Goal: Transaction & Acquisition: Purchase product/service

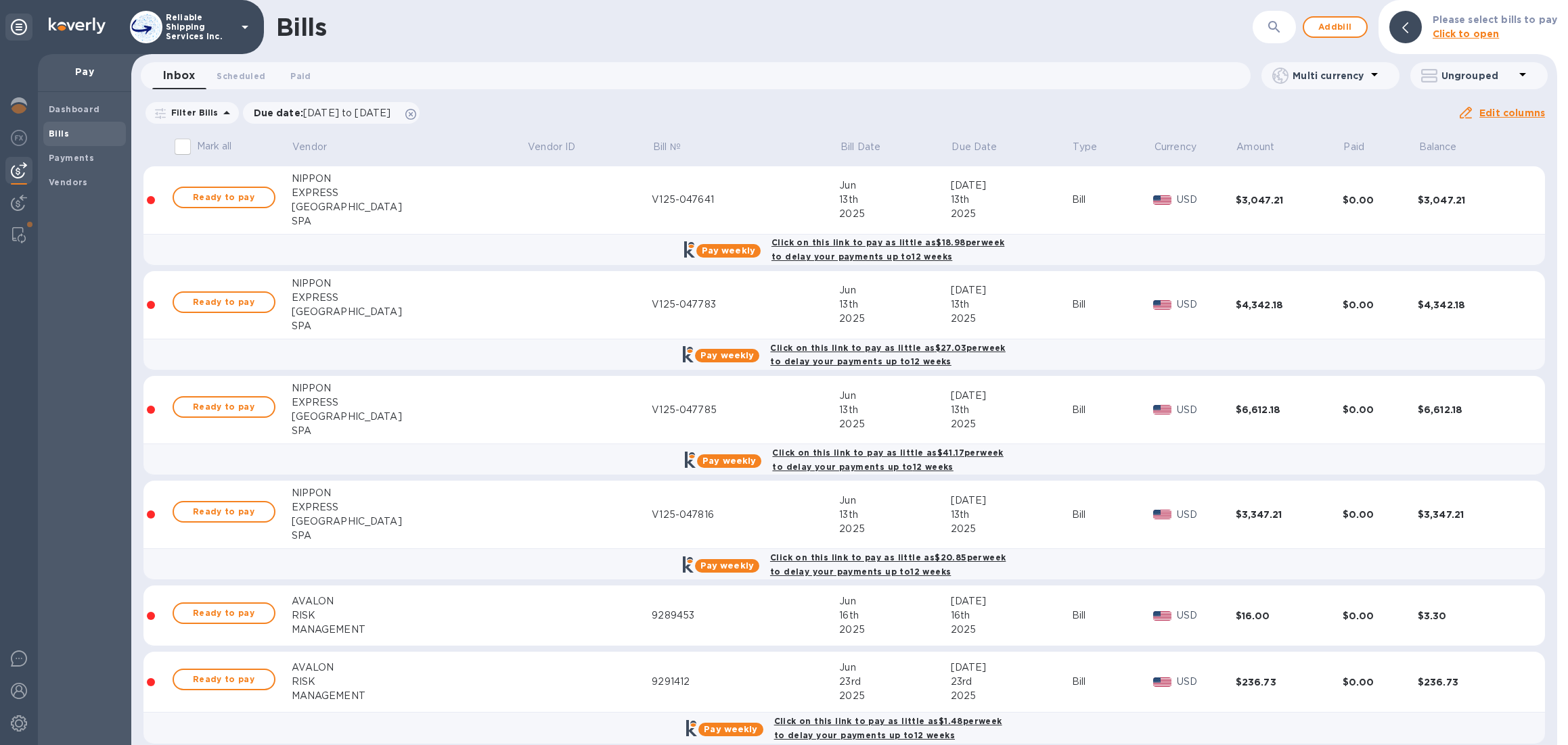
click at [1278, 23] on icon "button" at bounding box center [1274, 27] width 16 height 16
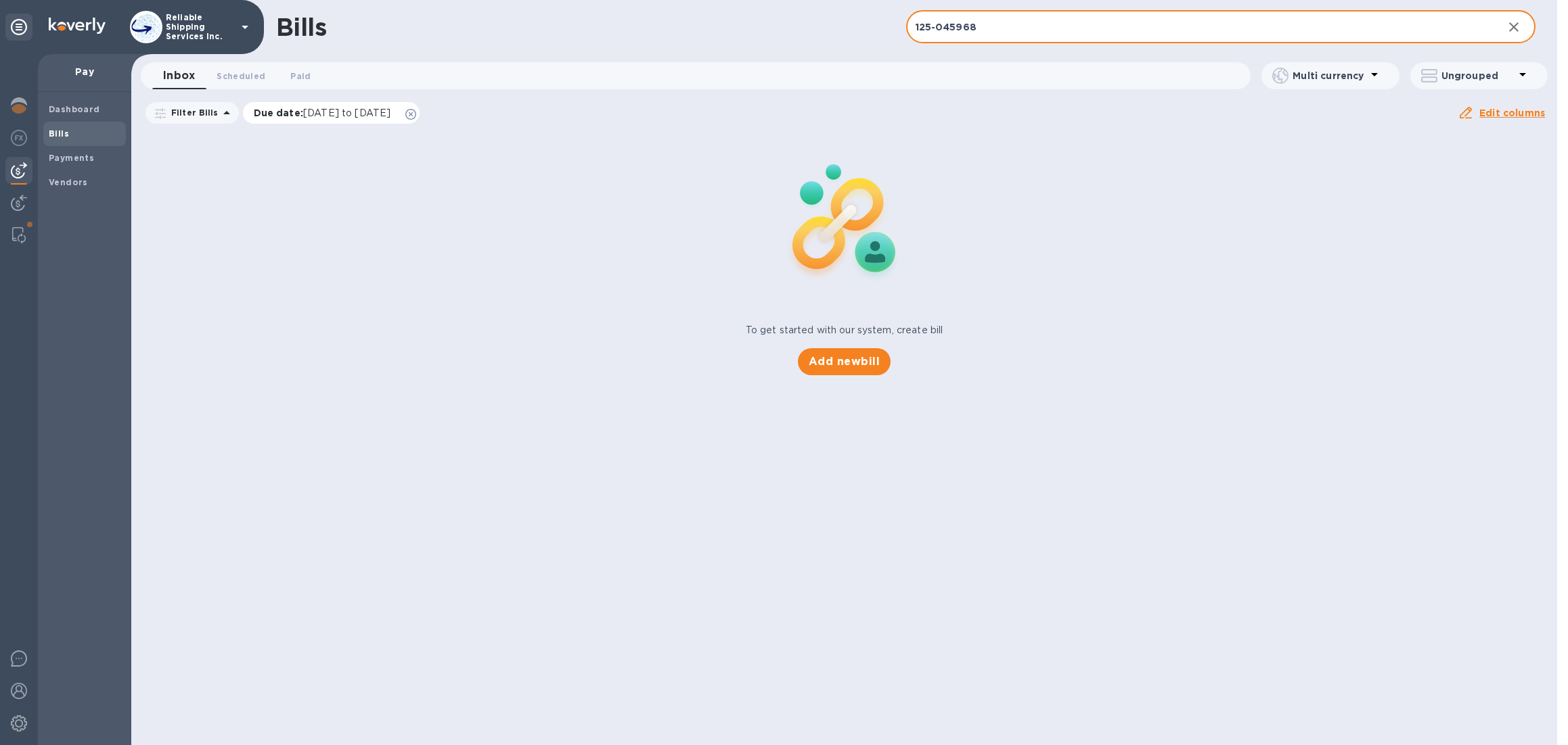
click at [416, 109] on icon at bounding box center [410, 113] width 10 height 10
click at [1025, 31] on input "125-045968" at bounding box center [1200, 27] width 586 height 33
click at [917, 22] on input "125-045968" at bounding box center [1200, 27] width 586 height 33
click at [1035, 17] on input "V125-045968" at bounding box center [1200, 27] width 586 height 33
click at [1028, 34] on input "V125-045968" at bounding box center [1200, 27] width 586 height 33
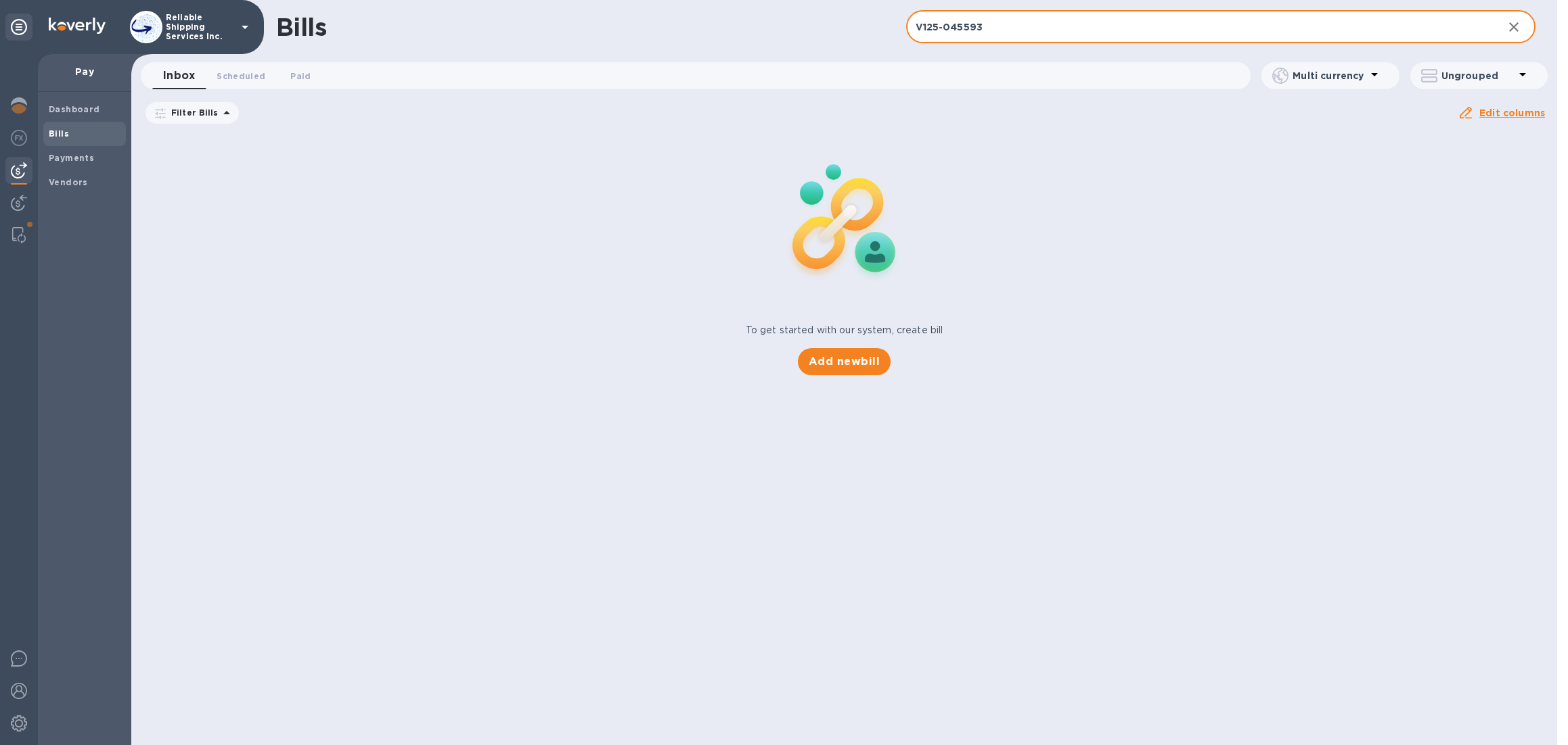
type input "V125-045593"
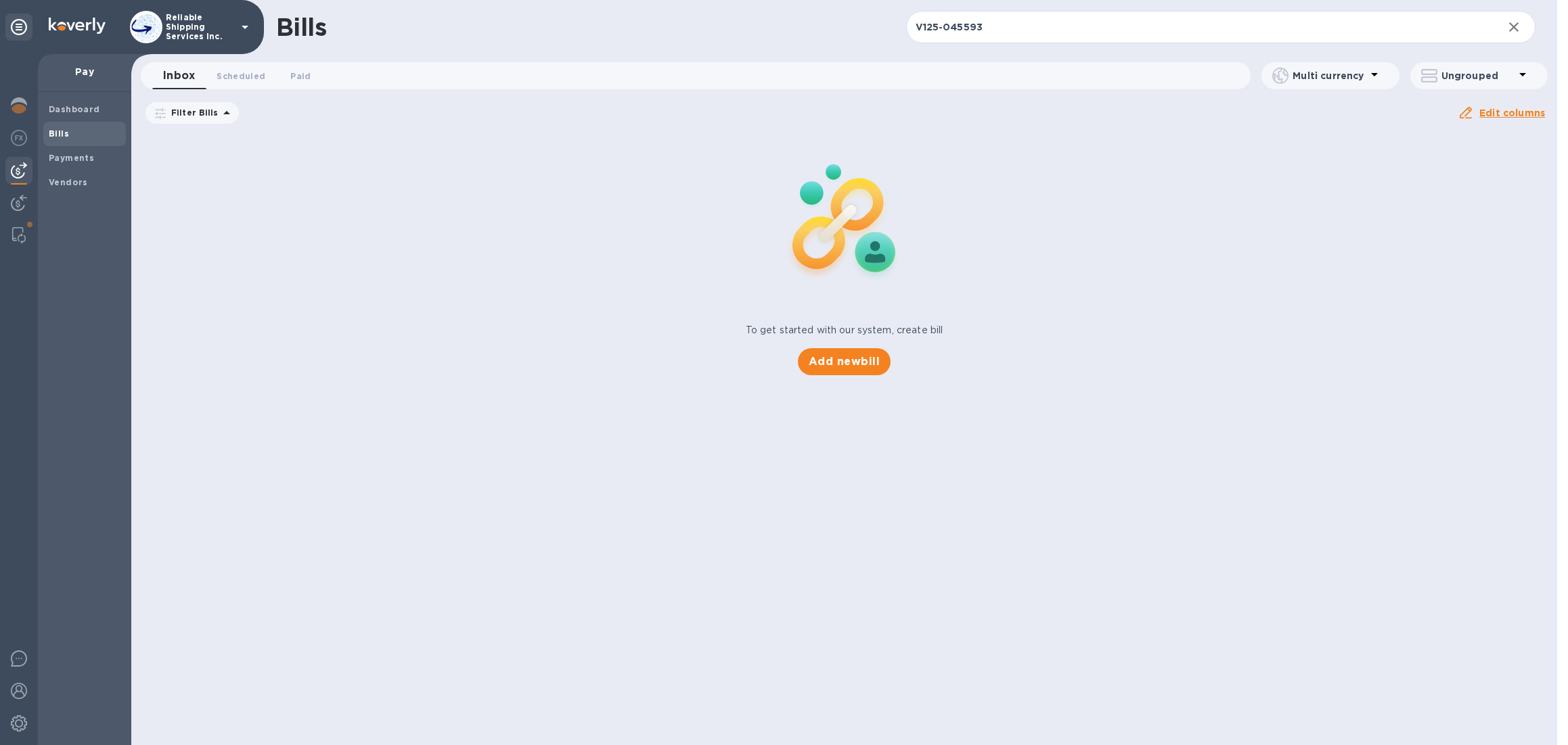
click at [58, 137] on b "Bills" at bounding box center [58, 133] width 20 height 10
click at [15, 170] on img at bounding box center [18, 170] width 16 height 16
click at [84, 111] on b "Dashboard" at bounding box center [74, 108] width 51 height 10
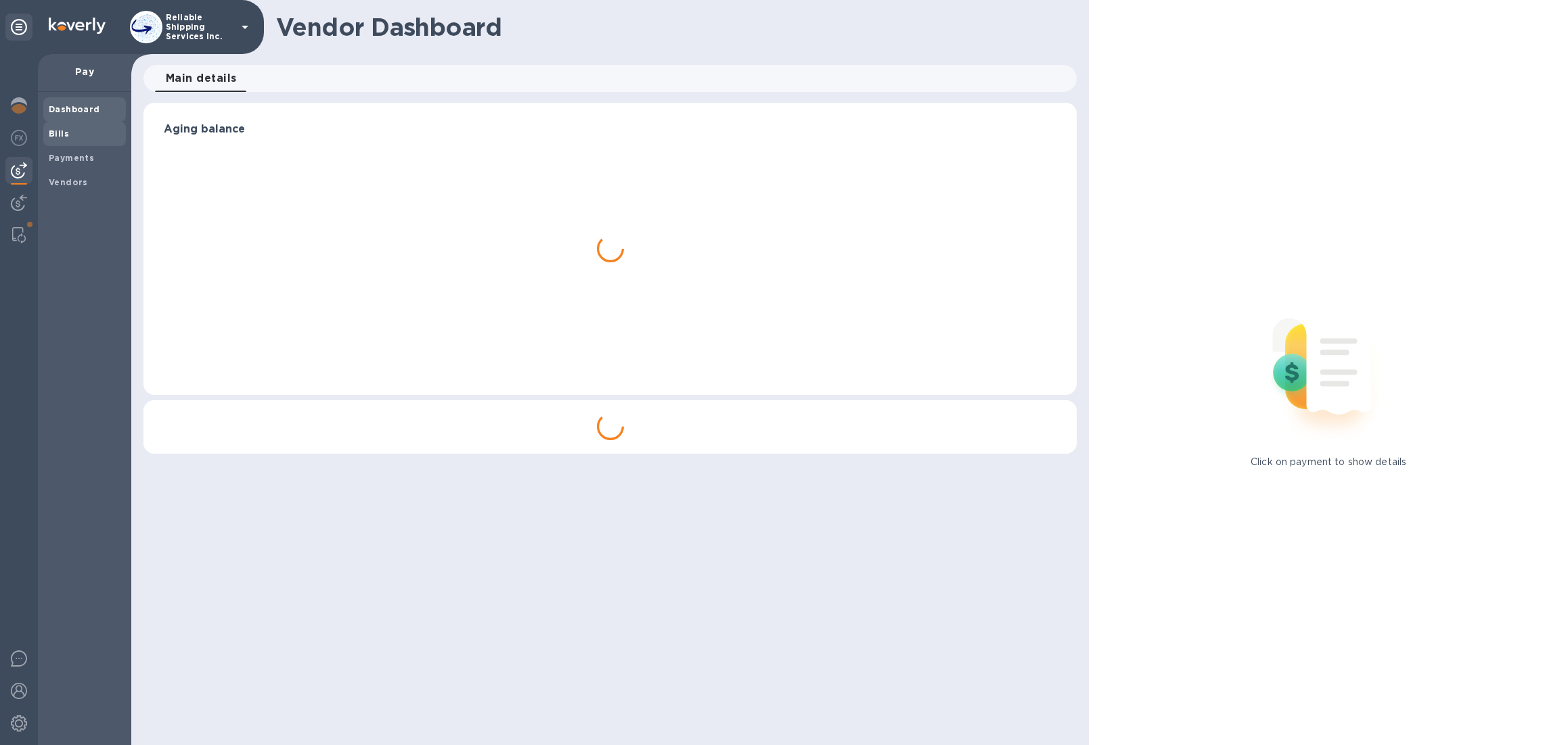
click at [71, 132] on span "Bills" at bounding box center [84, 134] width 71 height 13
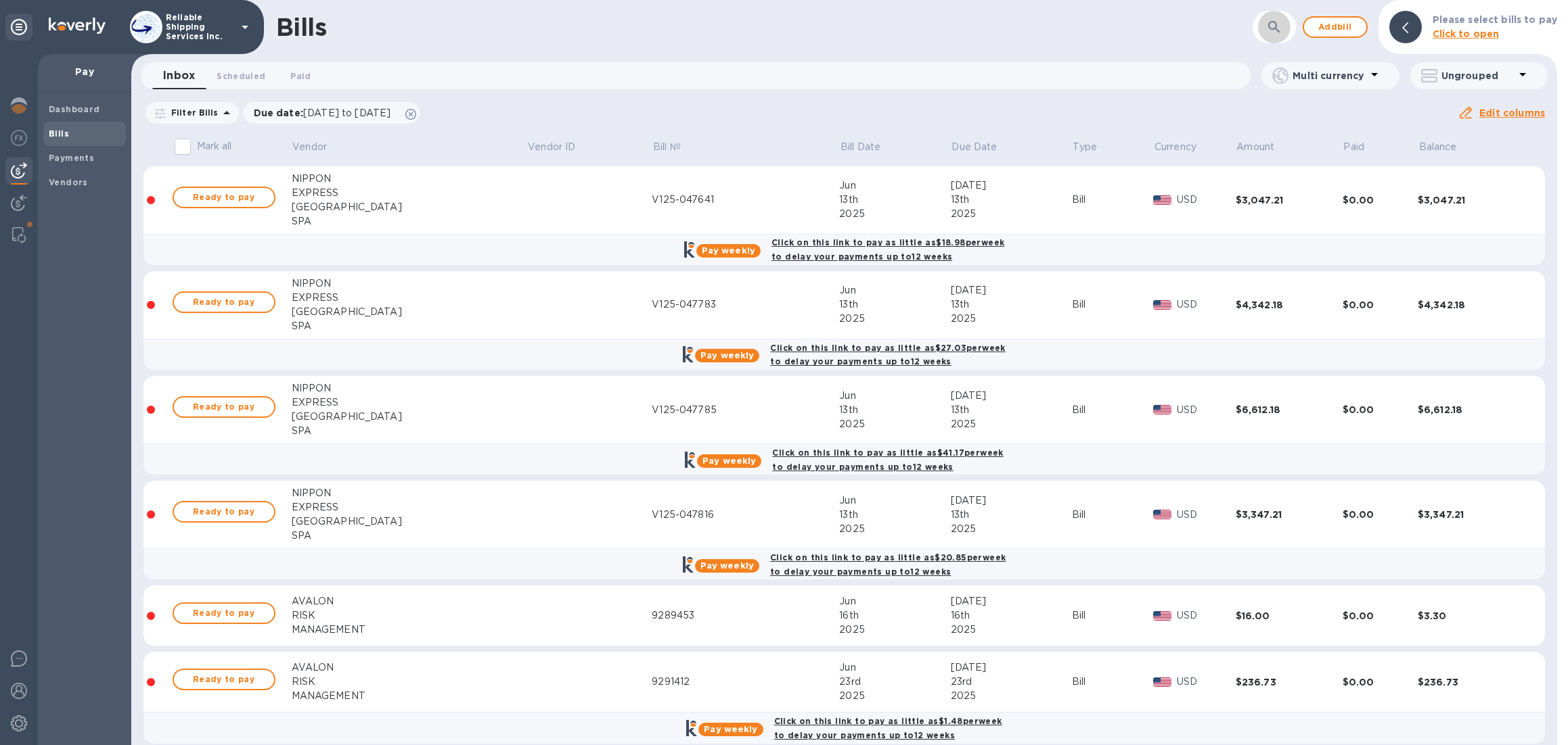
click at [1271, 22] on icon "button" at bounding box center [1274, 27] width 16 height 16
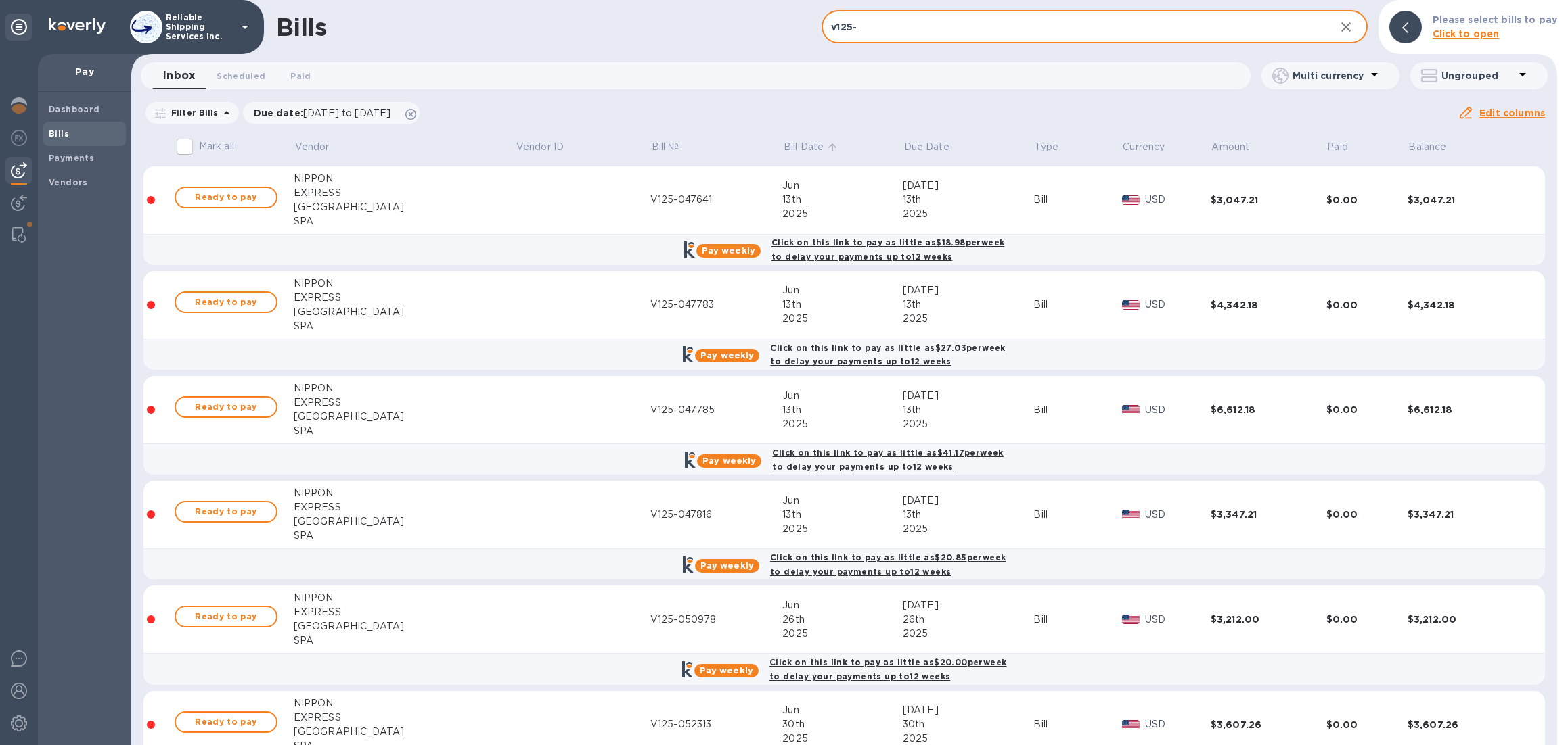
click at [784, 149] on p "Bill Date" at bounding box center [804, 147] width 40 height 14
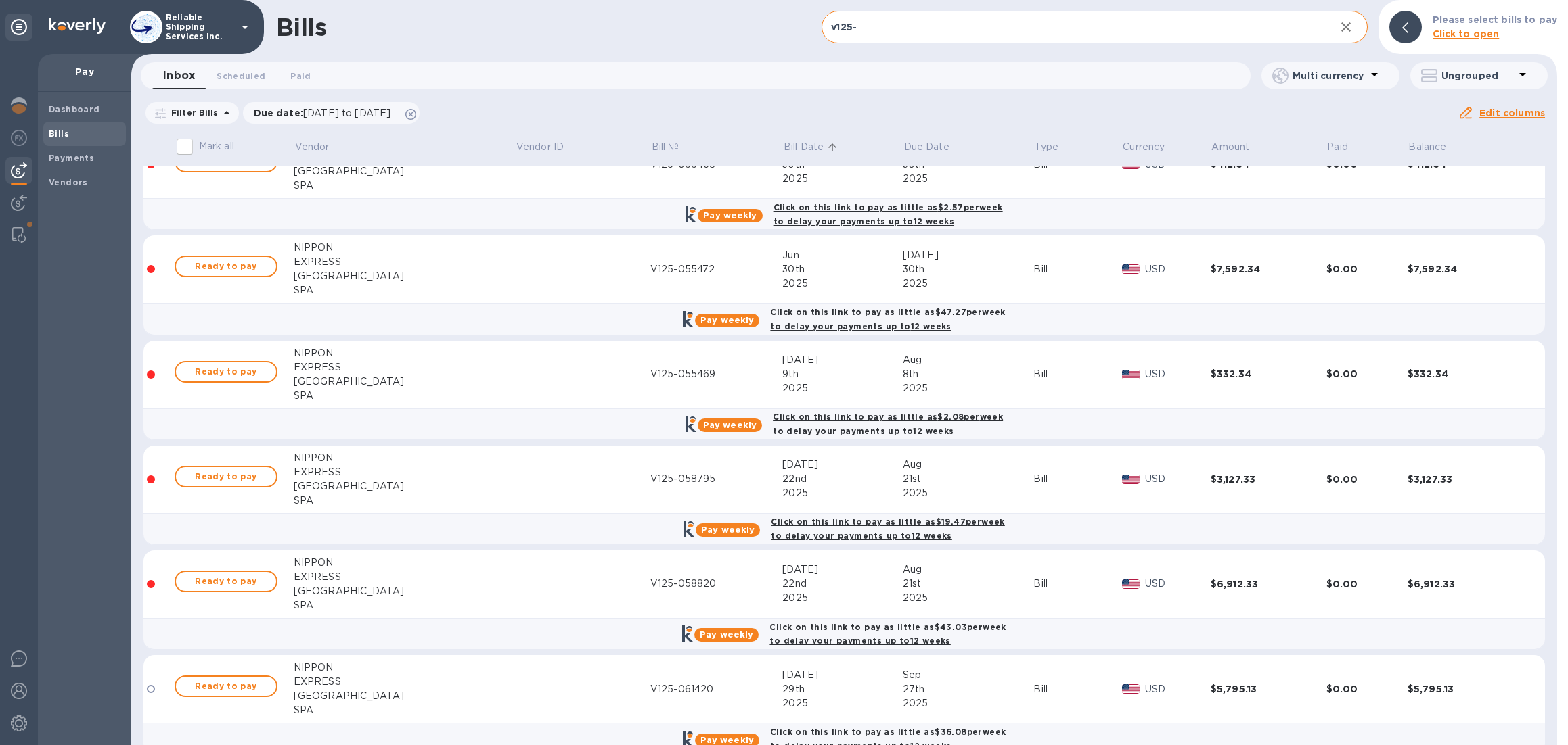
scroll to position [1454, 0]
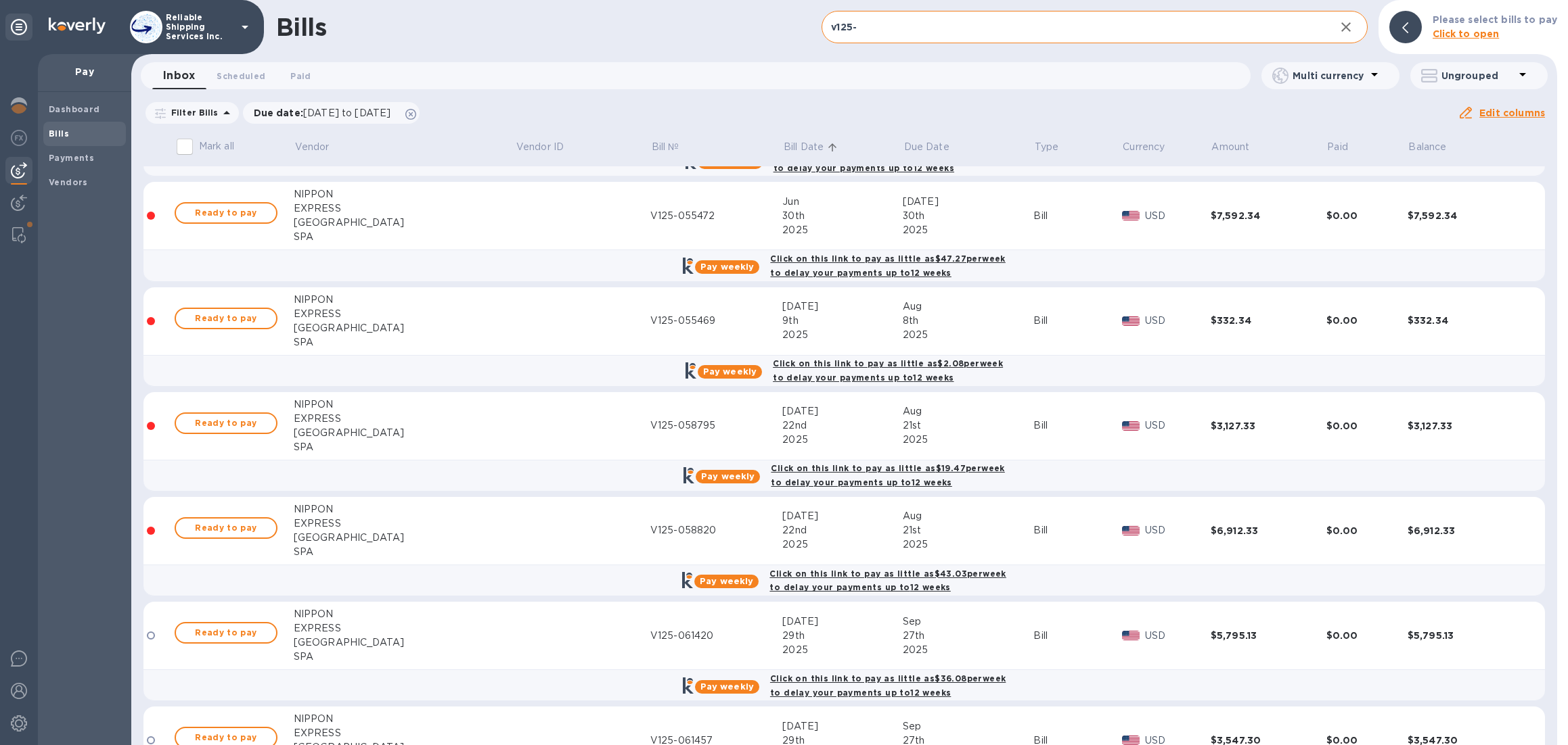
click at [1001, 33] on input "v125-" at bounding box center [1072, 27] width 502 height 33
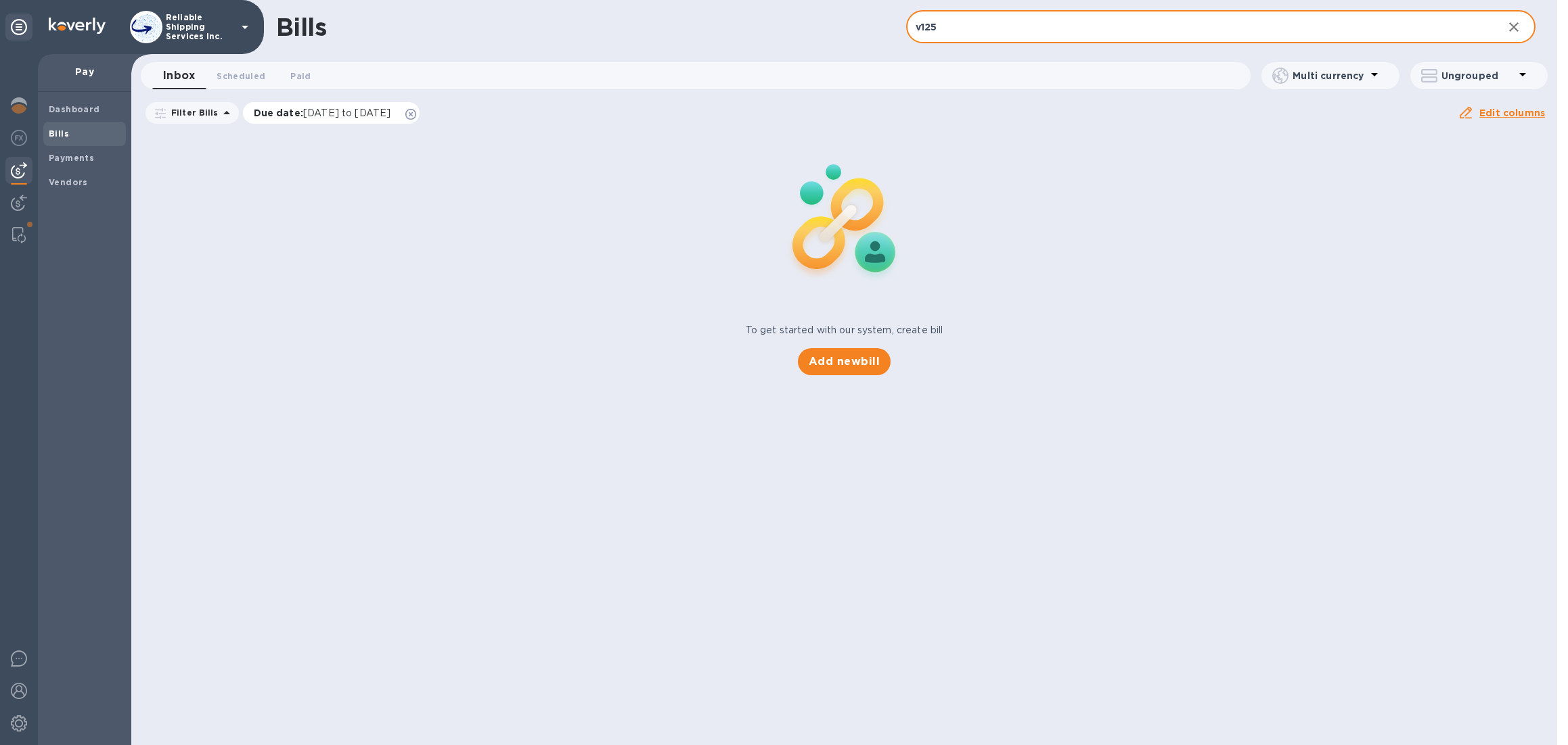
click at [416, 119] on icon at bounding box center [410, 113] width 10 height 10
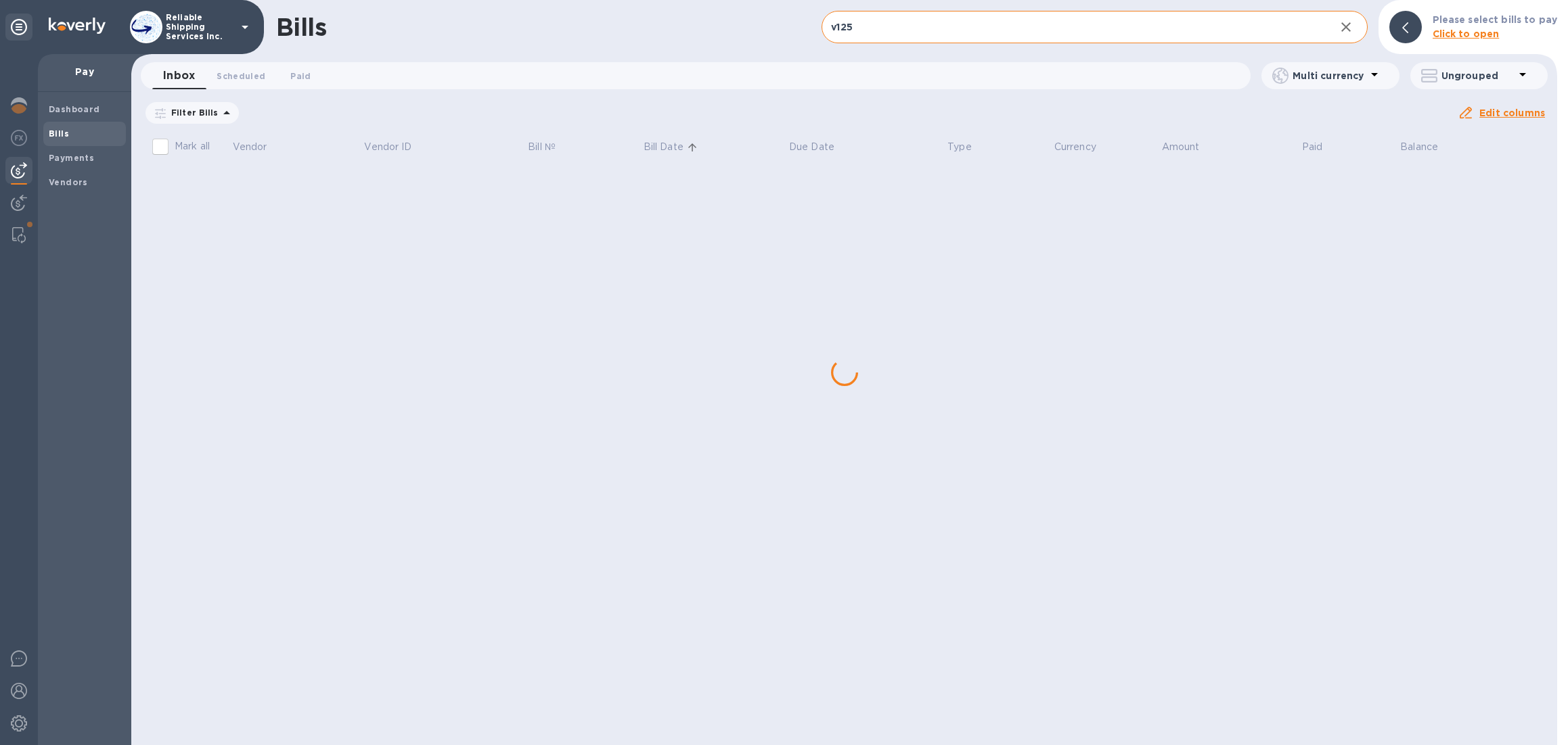
click at [957, 19] on input "v125" at bounding box center [1072, 27] width 502 height 33
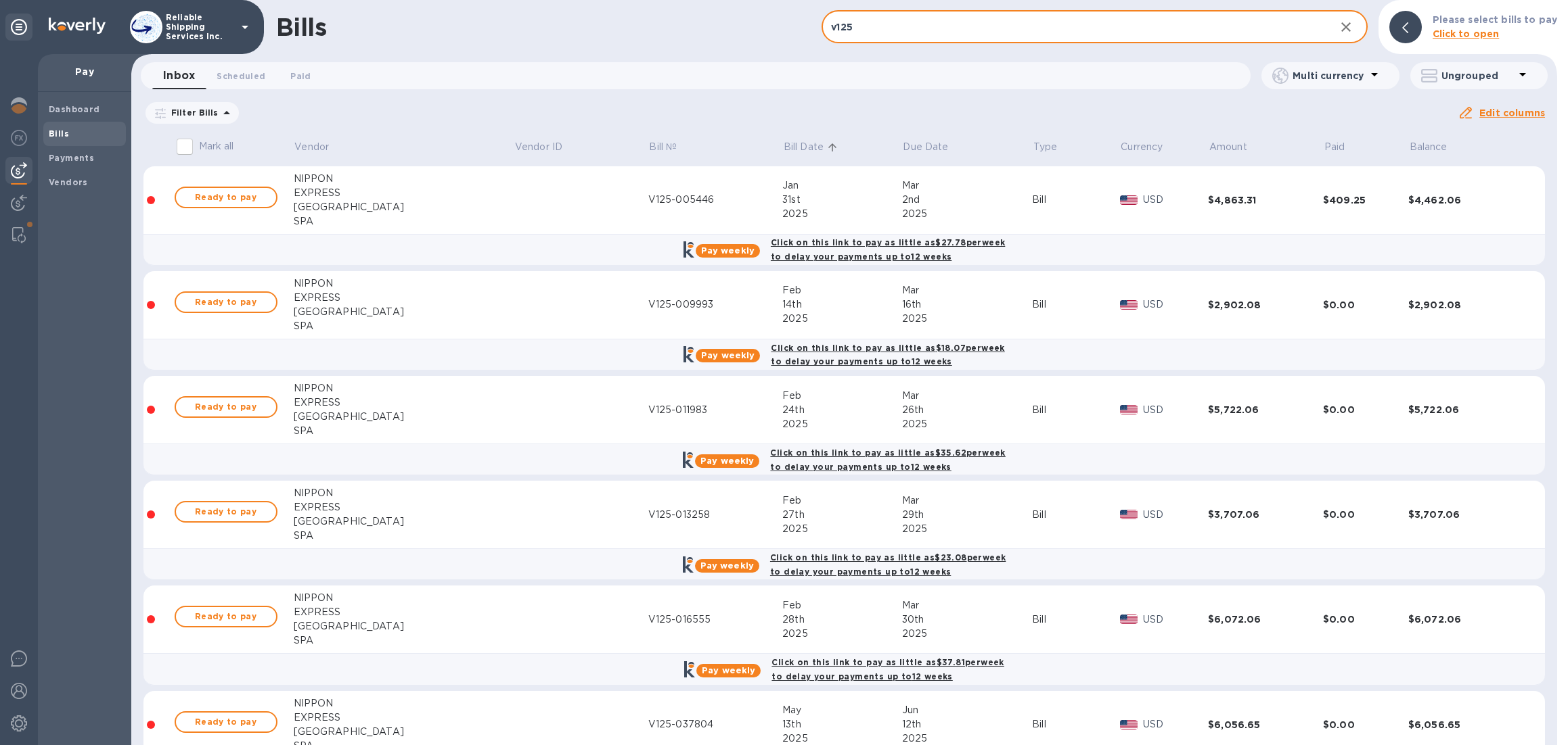
click at [963, 32] on input "v125" at bounding box center [1072, 27] width 502 height 33
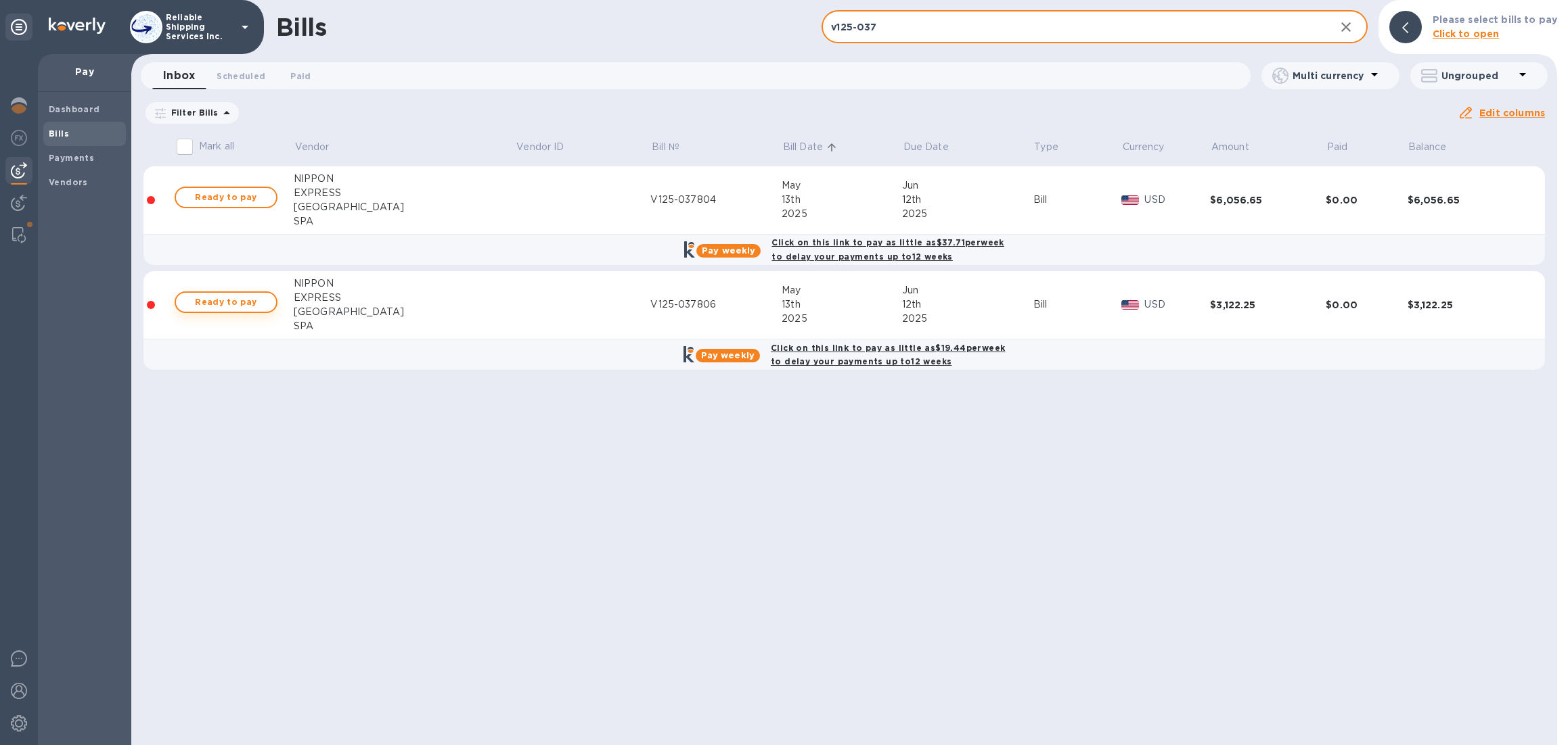
click at [266, 304] on span "Ready to pay" at bounding box center [226, 302] width 78 height 16
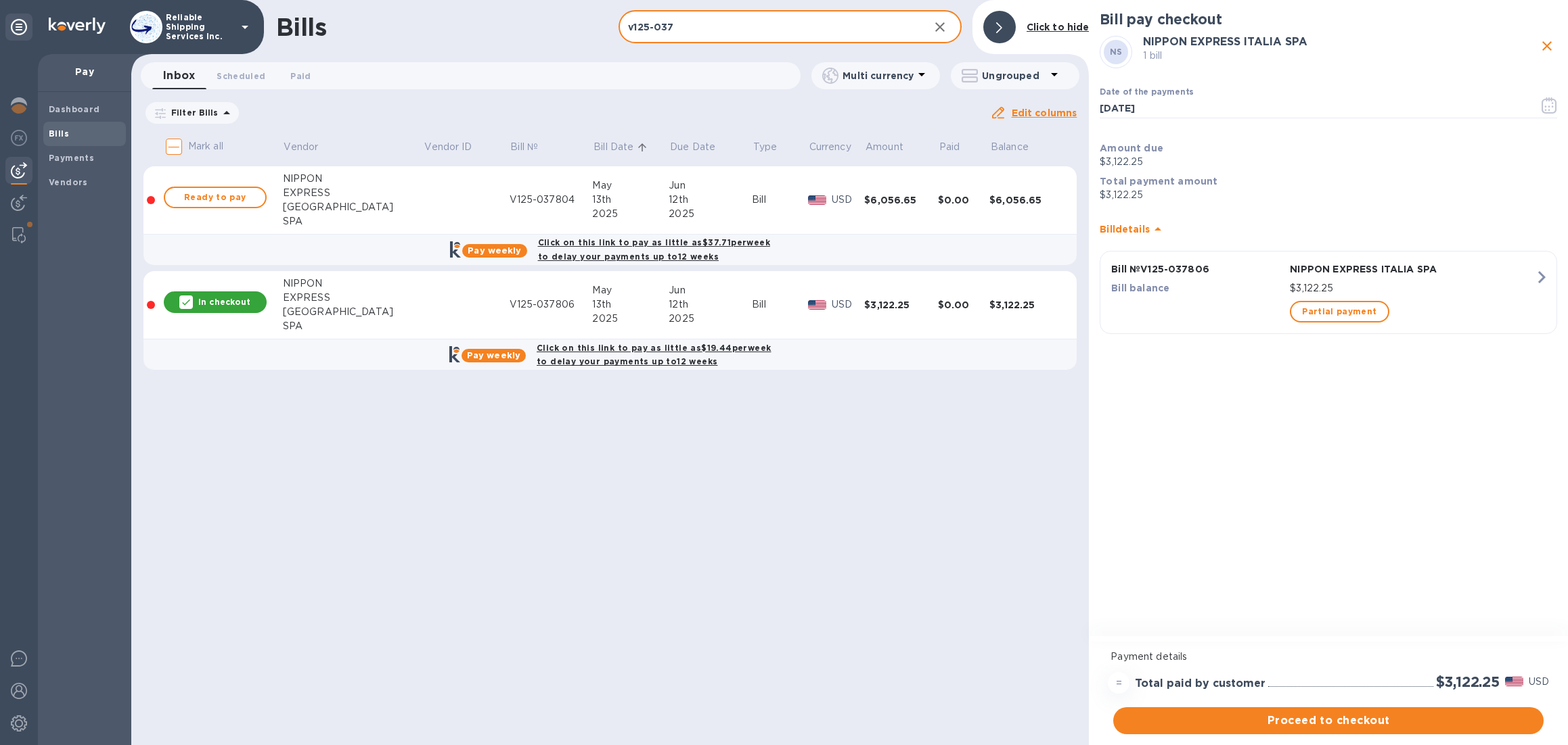
click at [707, 26] on input "v125-037" at bounding box center [768, 27] width 299 height 33
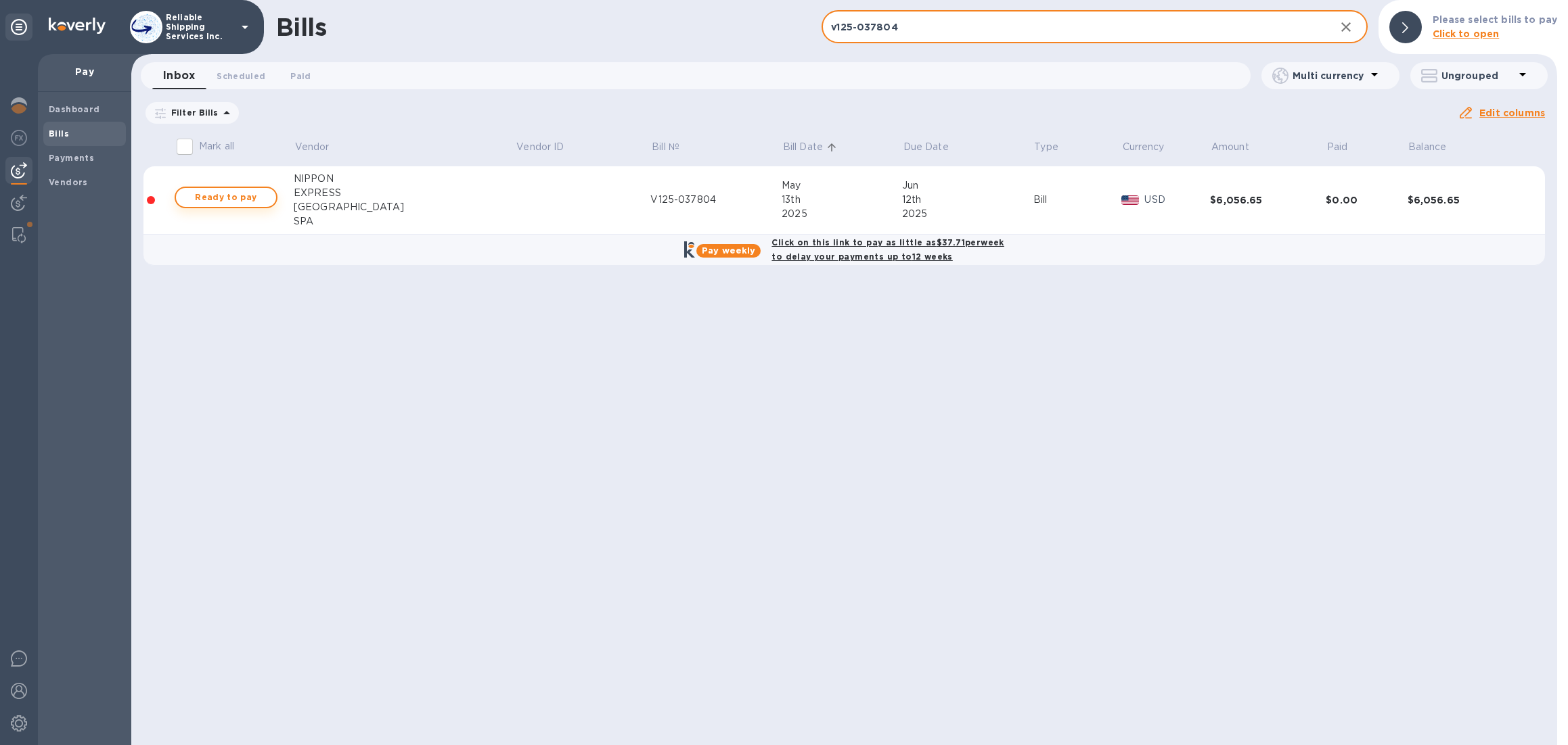
type input "v125-037804"
click at [254, 195] on span "Ready to pay" at bounding box center [226, 197] width 78 height 16
checkbox input "true"
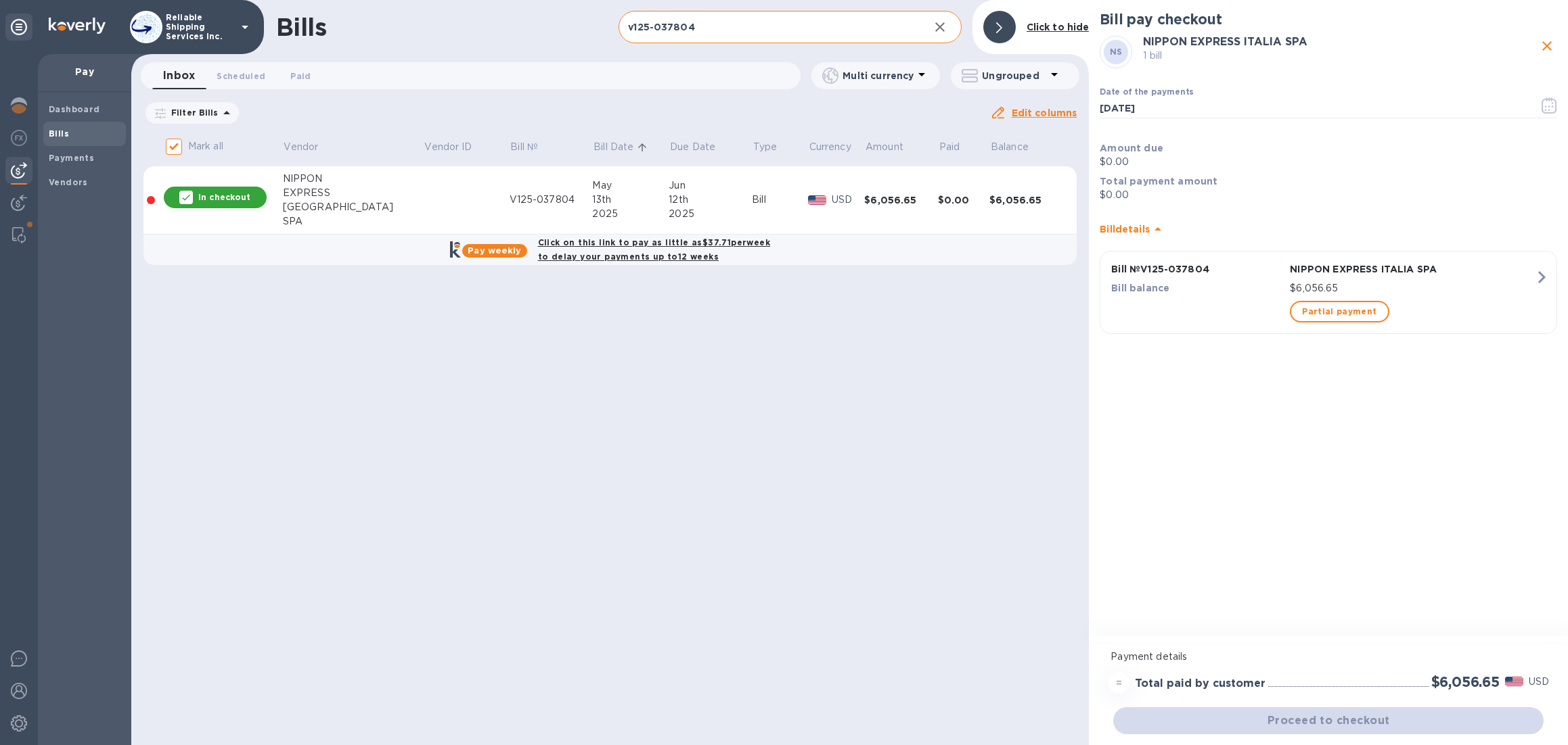
click at [743, 30] on input "v125-037804" at bounding box center [768, 27] width 299 height 33
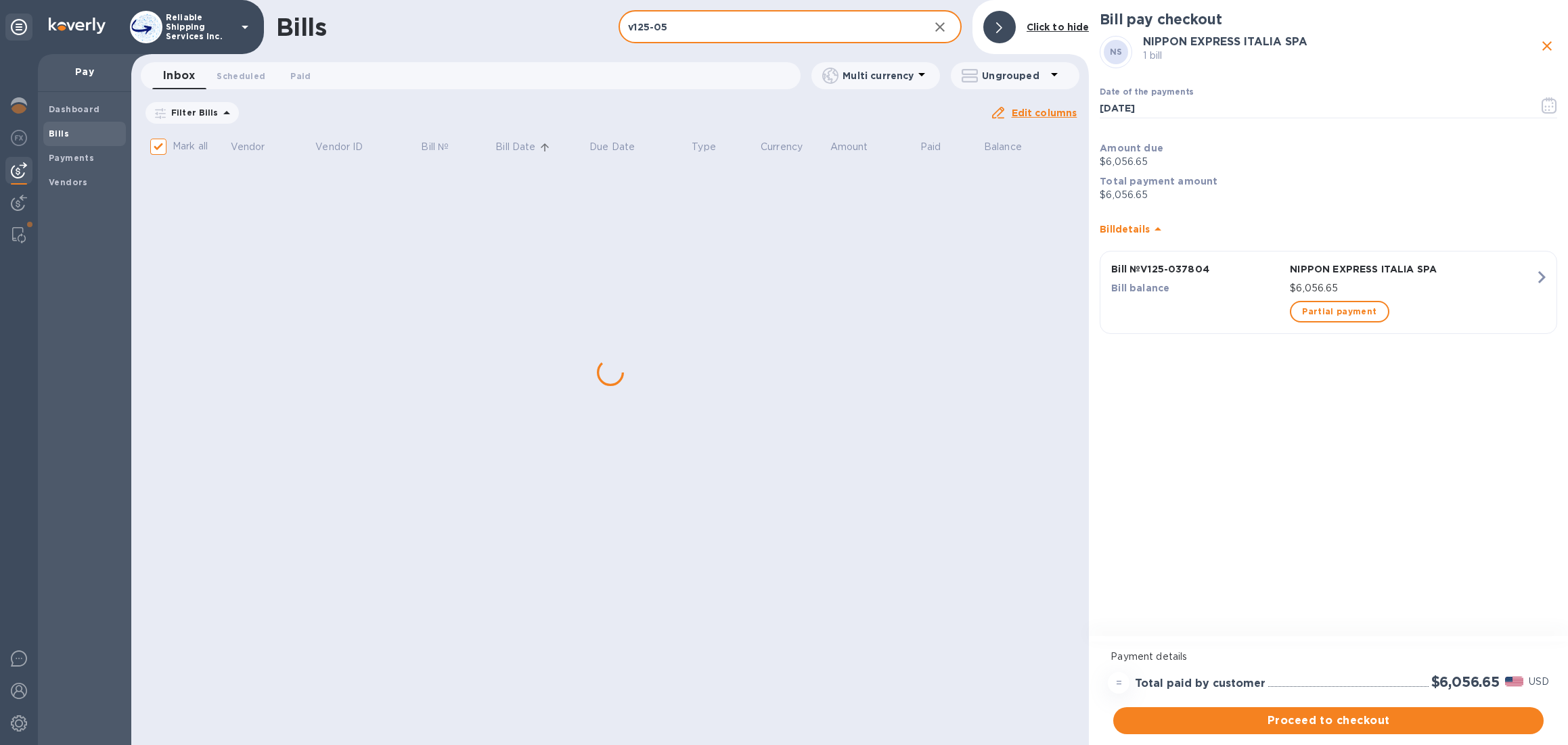
type input "v125-055"
checkbox input "false"
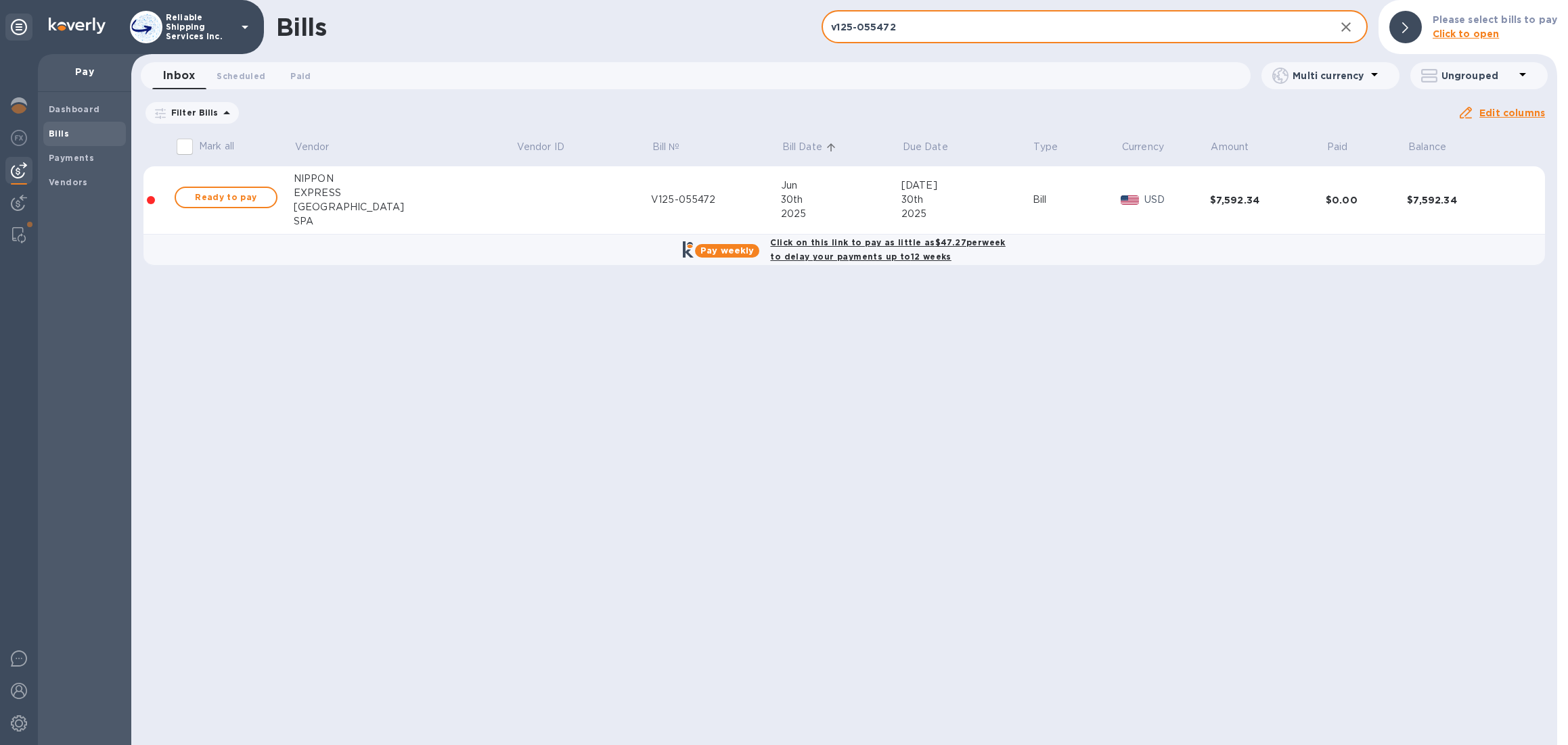
type input "v125-055472"
click at [233, 198] on span "Ready to pay" at bounding box center [226, 197] width 78 height 16
checkbox input "true"
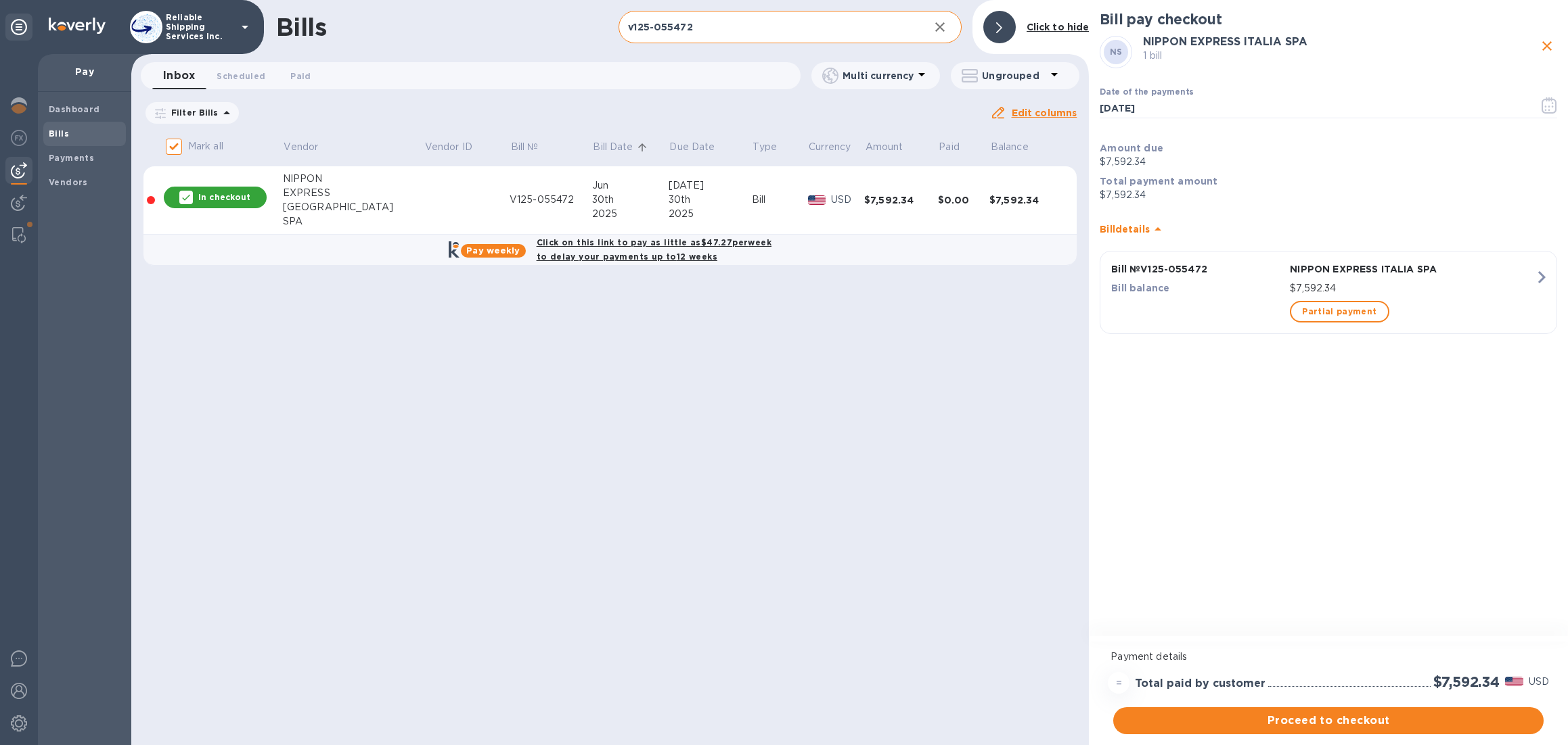
click at [748, 28] on input "v125-055472" at bounding box center [768, 27] width 299 height 33
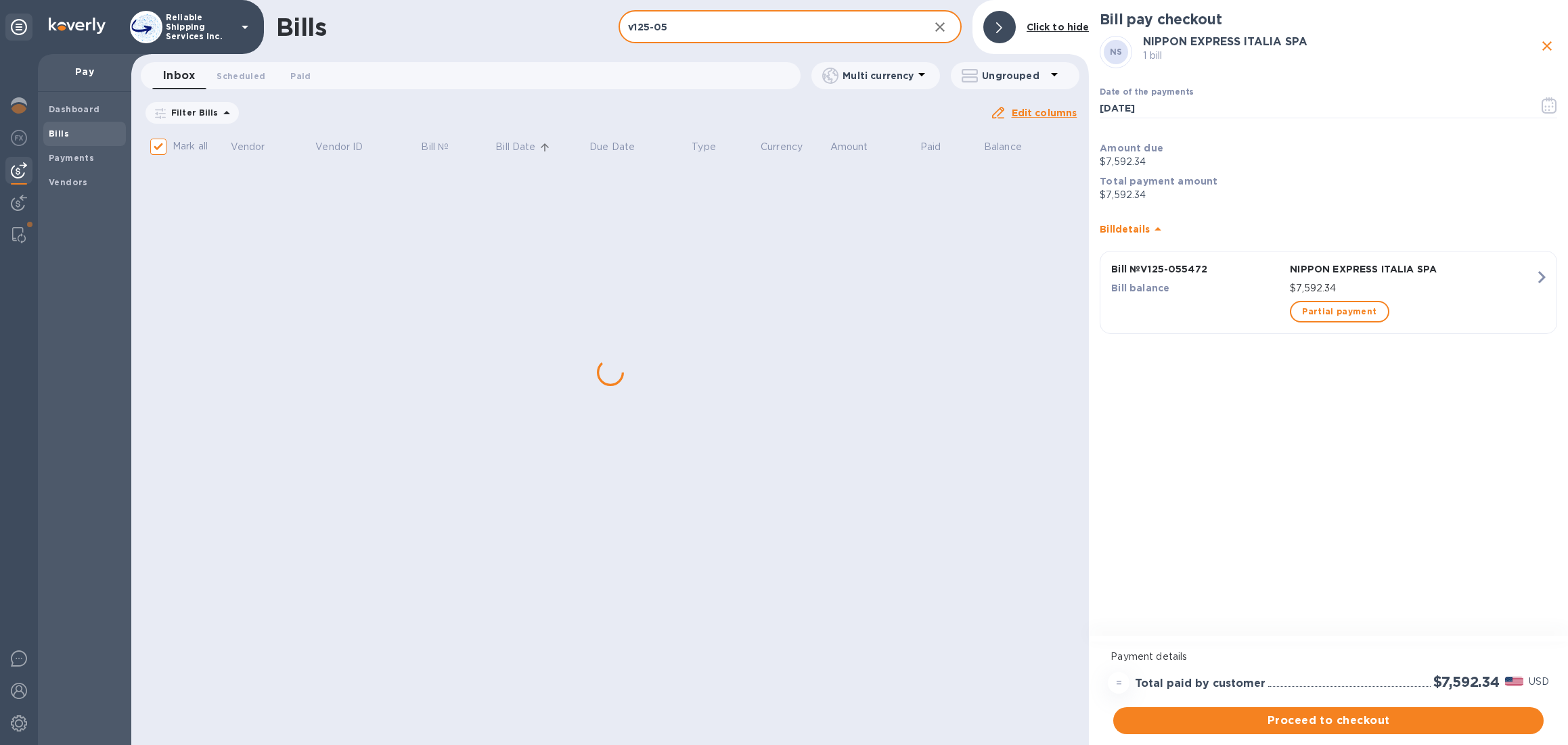
type input "v125-0"
checkbox input "false"
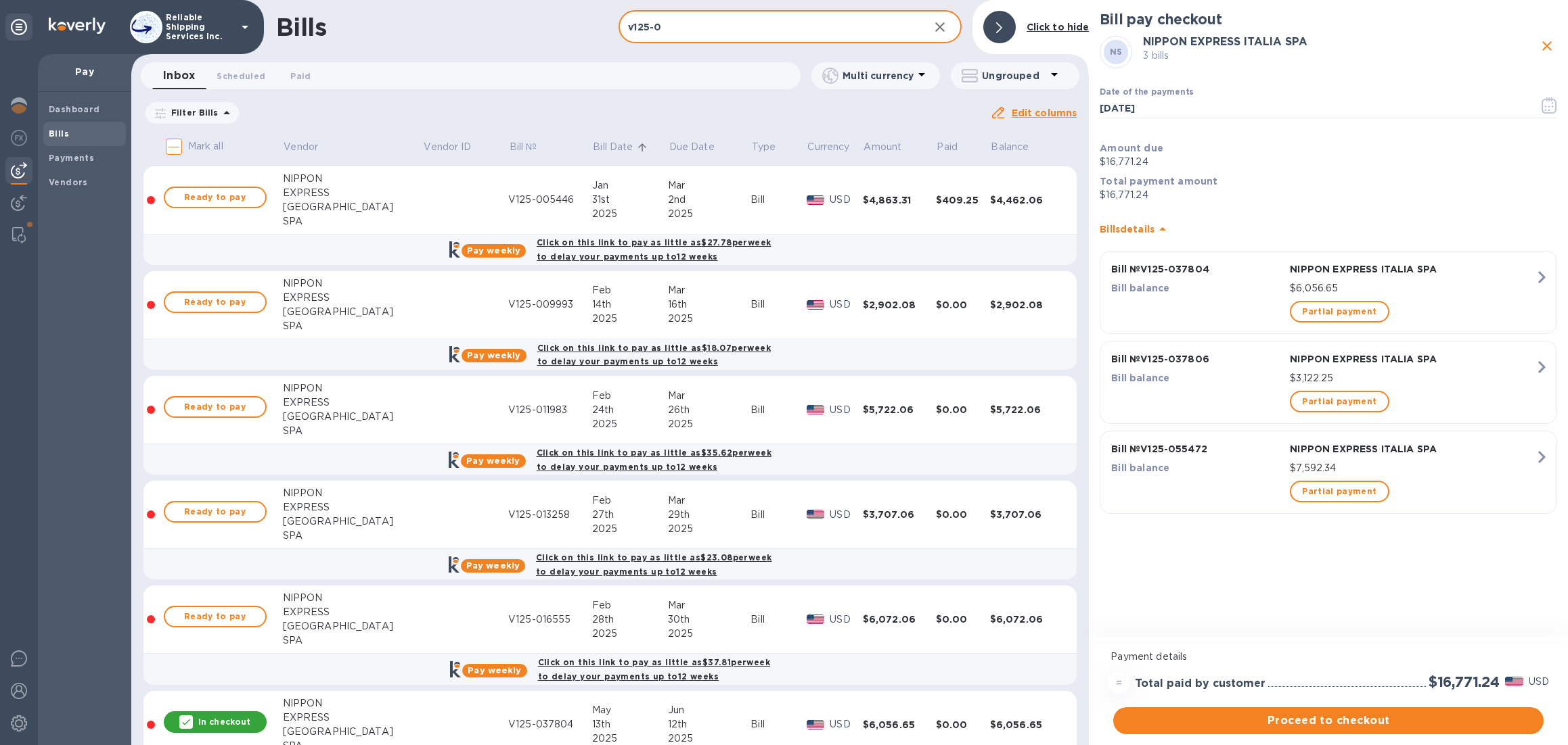
click at [820, 25] on input "v125-0" at bounding box center [768, 27] width 299 height 33
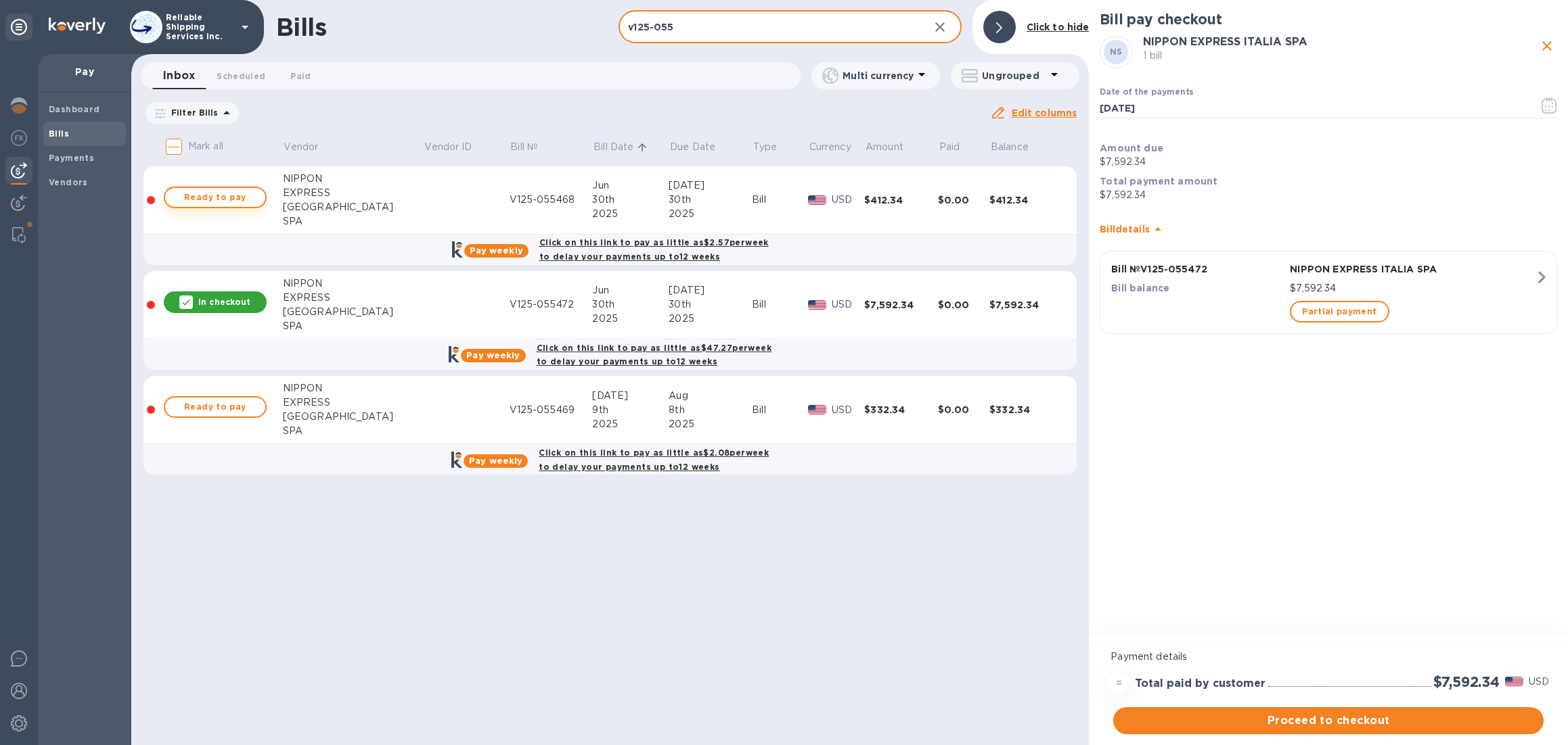
type input "v125-055"
click at [245, 189] on span "Ready to pay" at bounding box center [215, 197] width 78 height 16
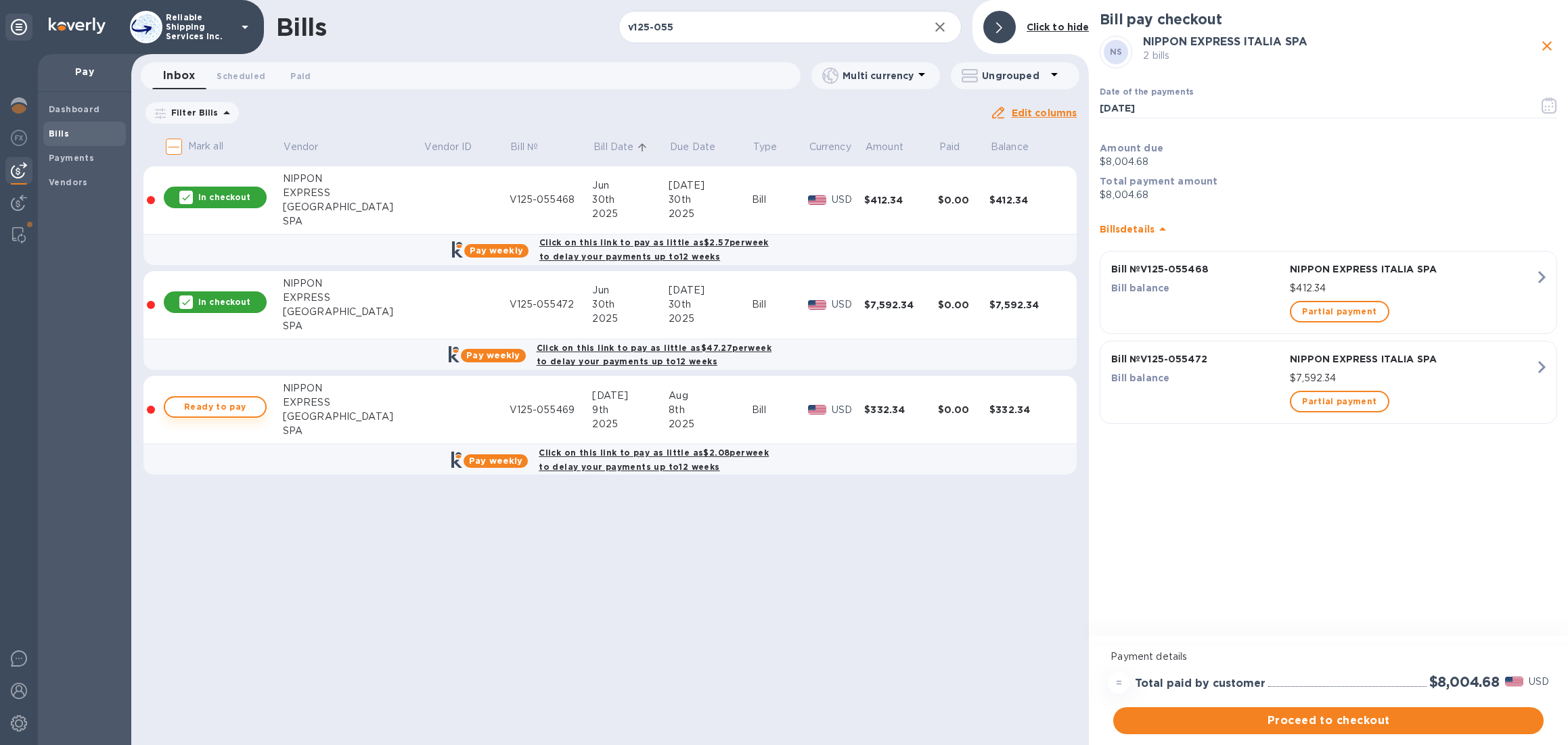
click at [246, 410] on span "Ready to pay" at bounding box center [215, 406] width 78 height 16
click at [249, 299] on p "In checkout" at bounding box center [224, 302] width 52 height 11
checkbox input "false"
click at [730, 27] on input "v125-055" at bounding box center [768, 27] width 299 height 33
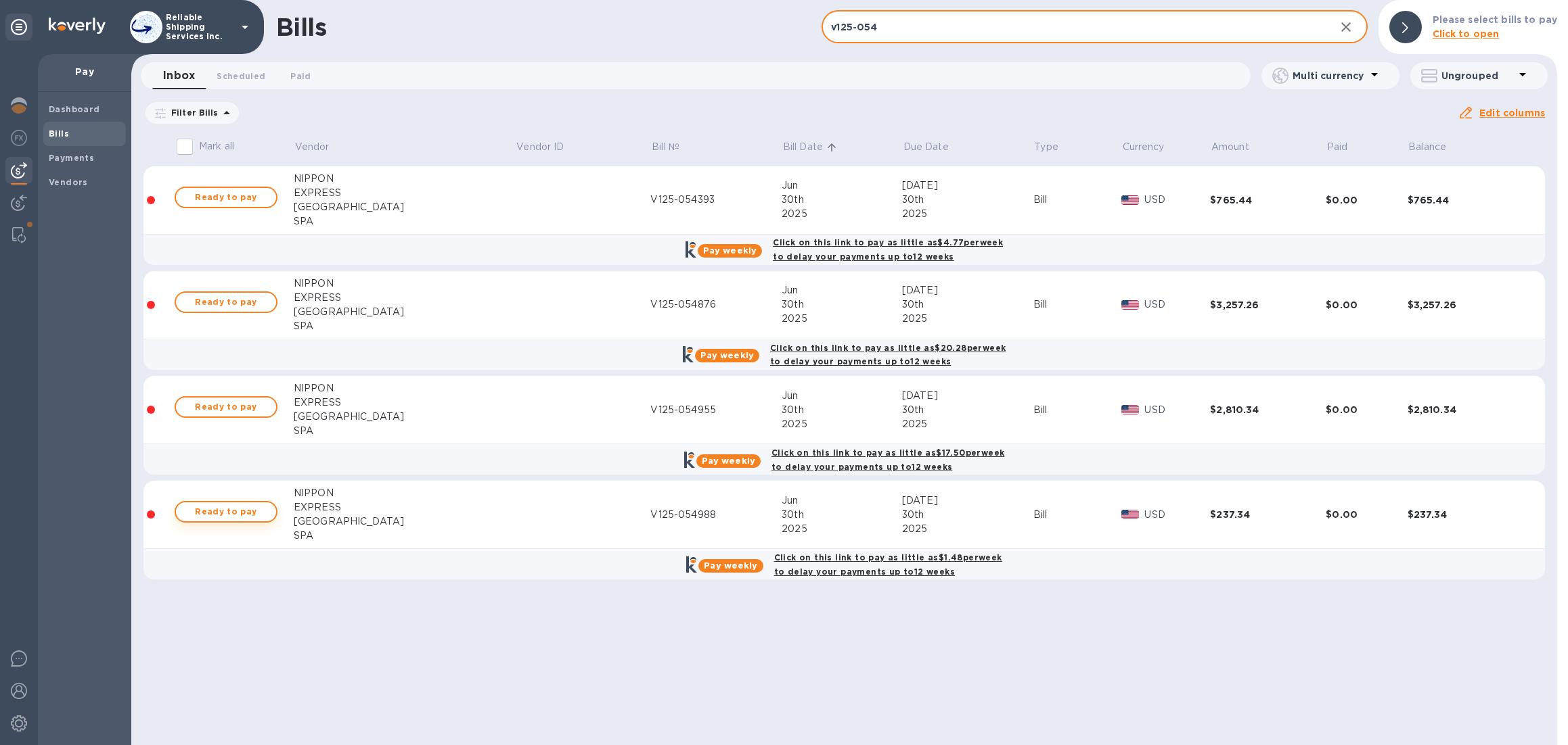
type input "v125-054"
click at [261, 508] on span "Ready to pay" at bounding box center [226, 512] width 78 height 16
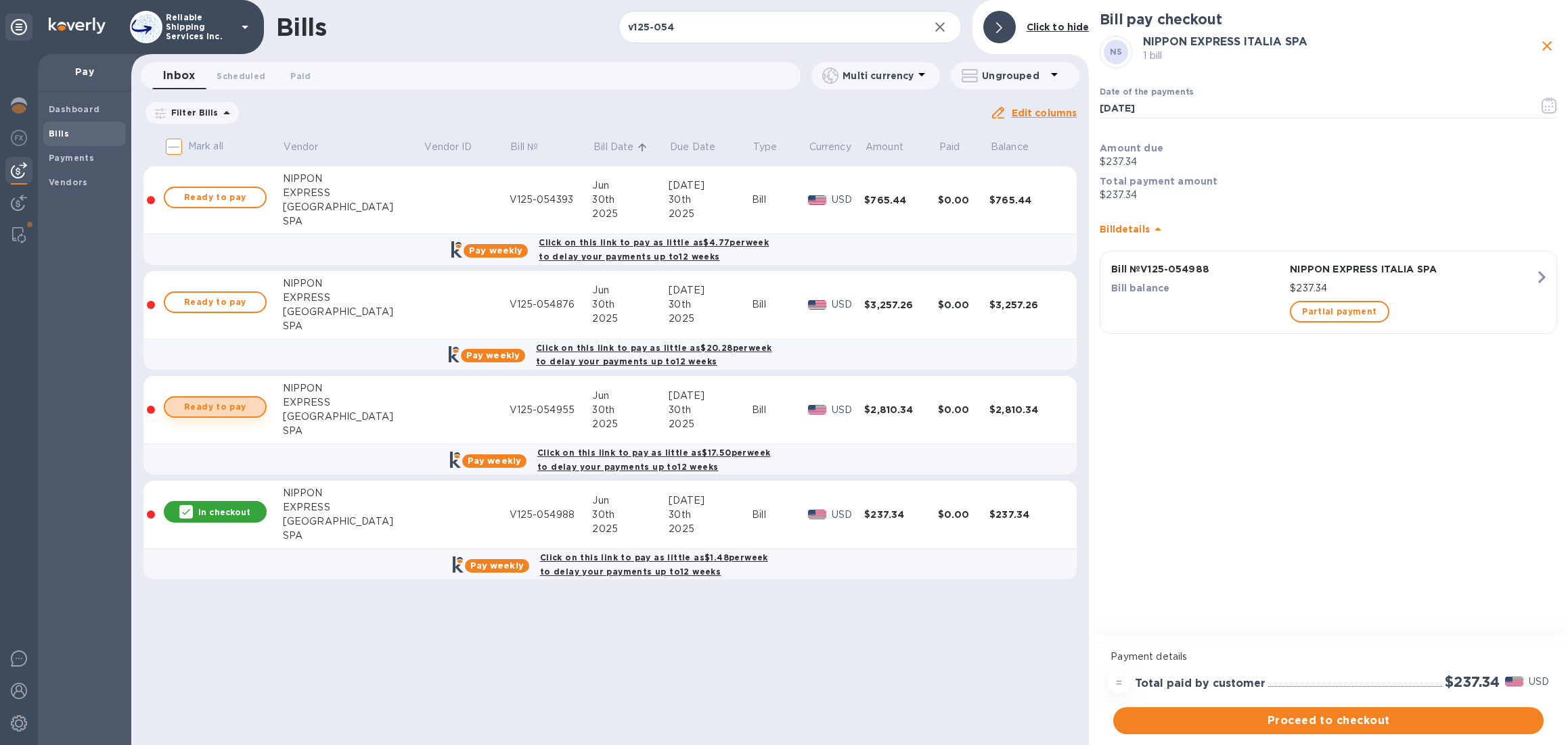
click at [229, 405] on span "Ready to pay" at bounding box center [215, 406] width 78 height 16
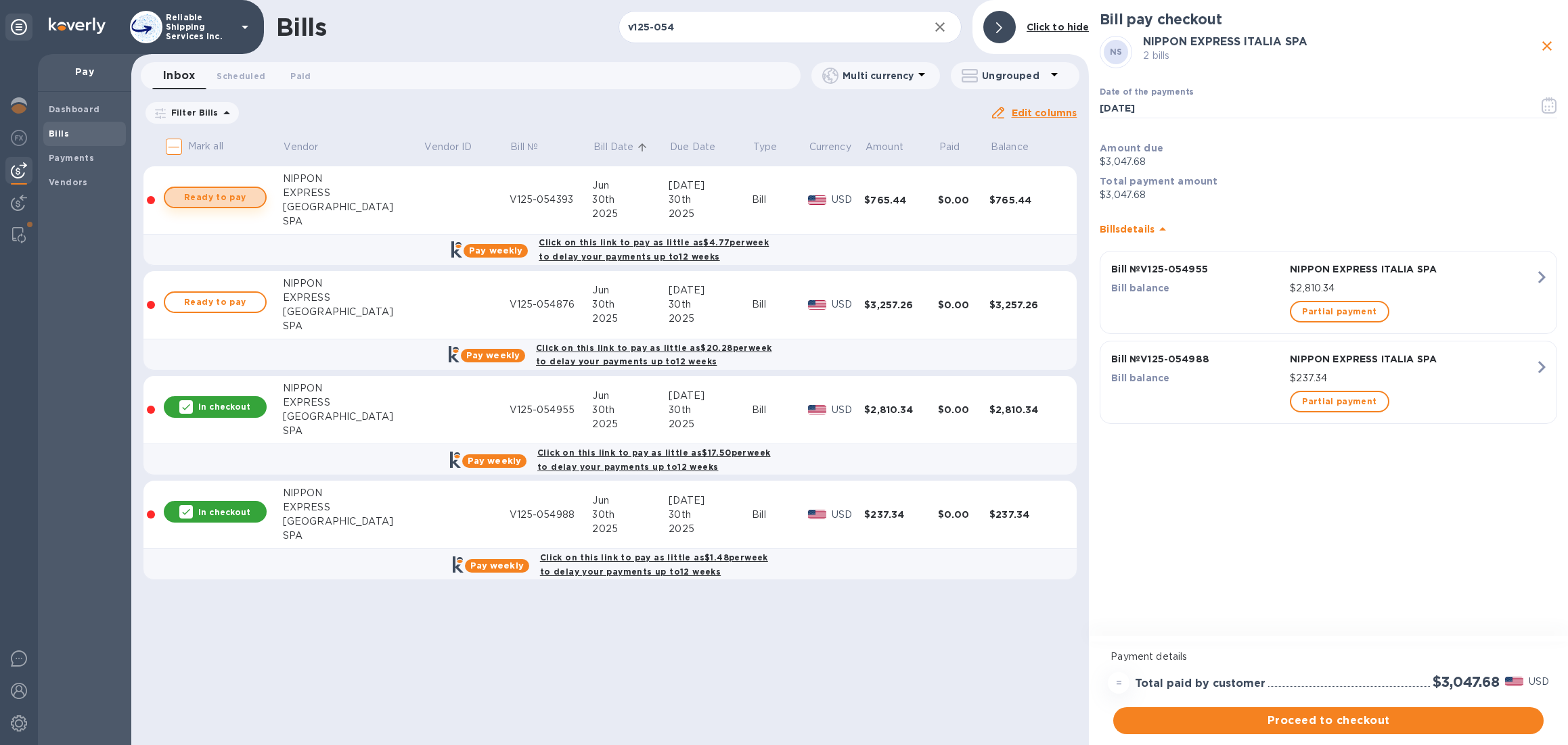
click at [230, 201] on span "Ready to pay" at bounding box center [215, 197] width 78 height 16
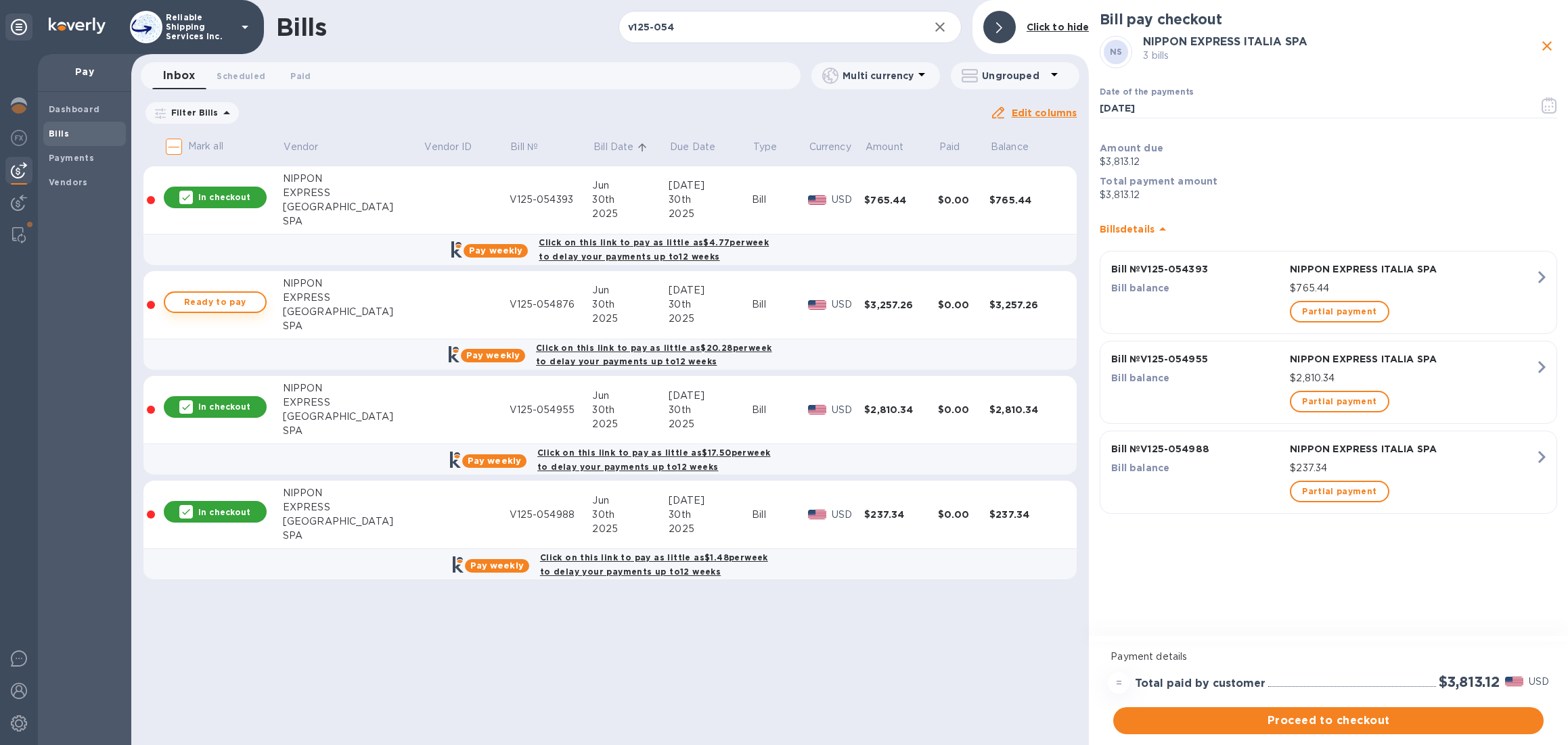
click at [216, 298] on span "Ready to pay" at bounding box center [215, 302] width 78 height 16
checkbox input "true"
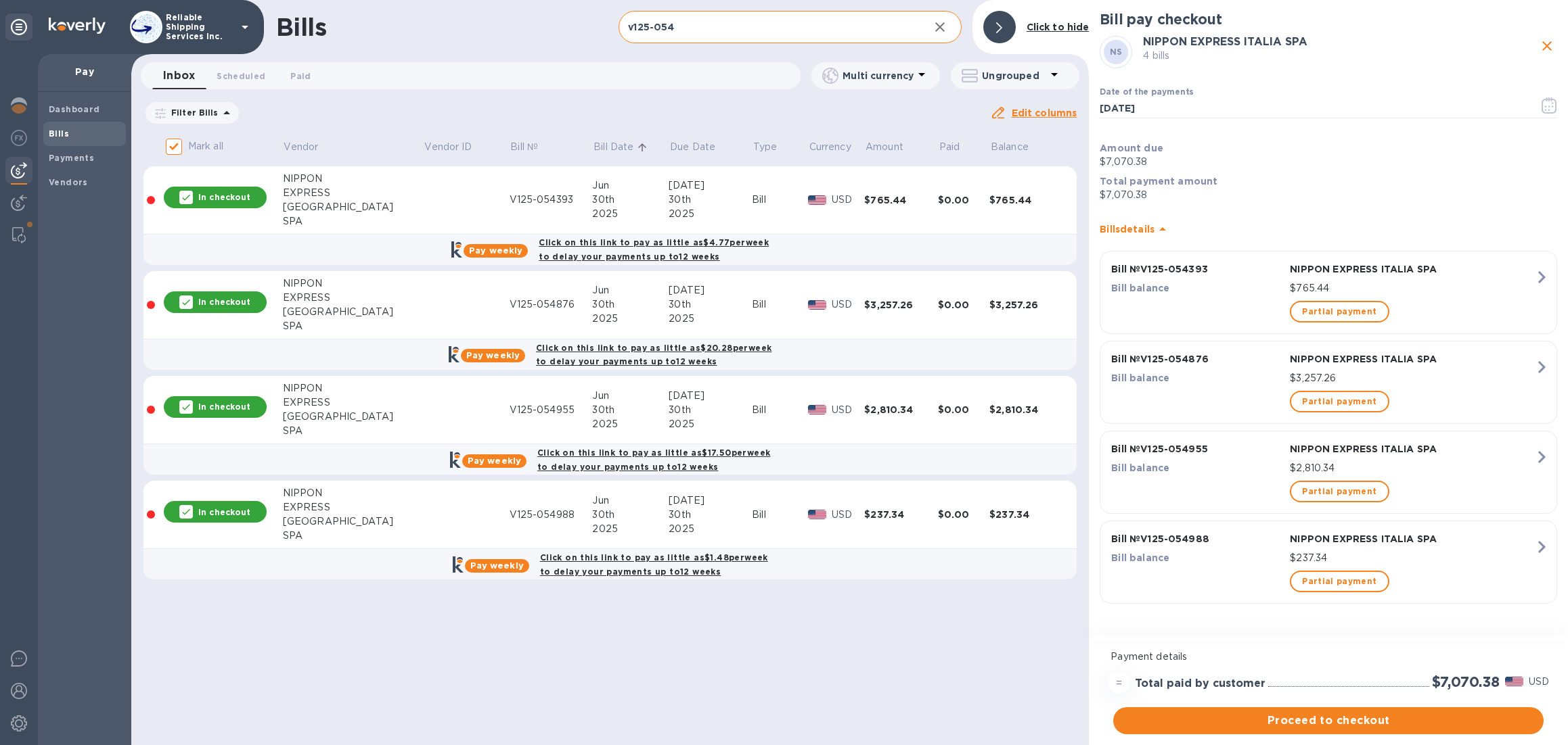
click at [745, 29] on input "v125-054" at bounding box center [768, 27] width 299 height 33
type input "v125-0"
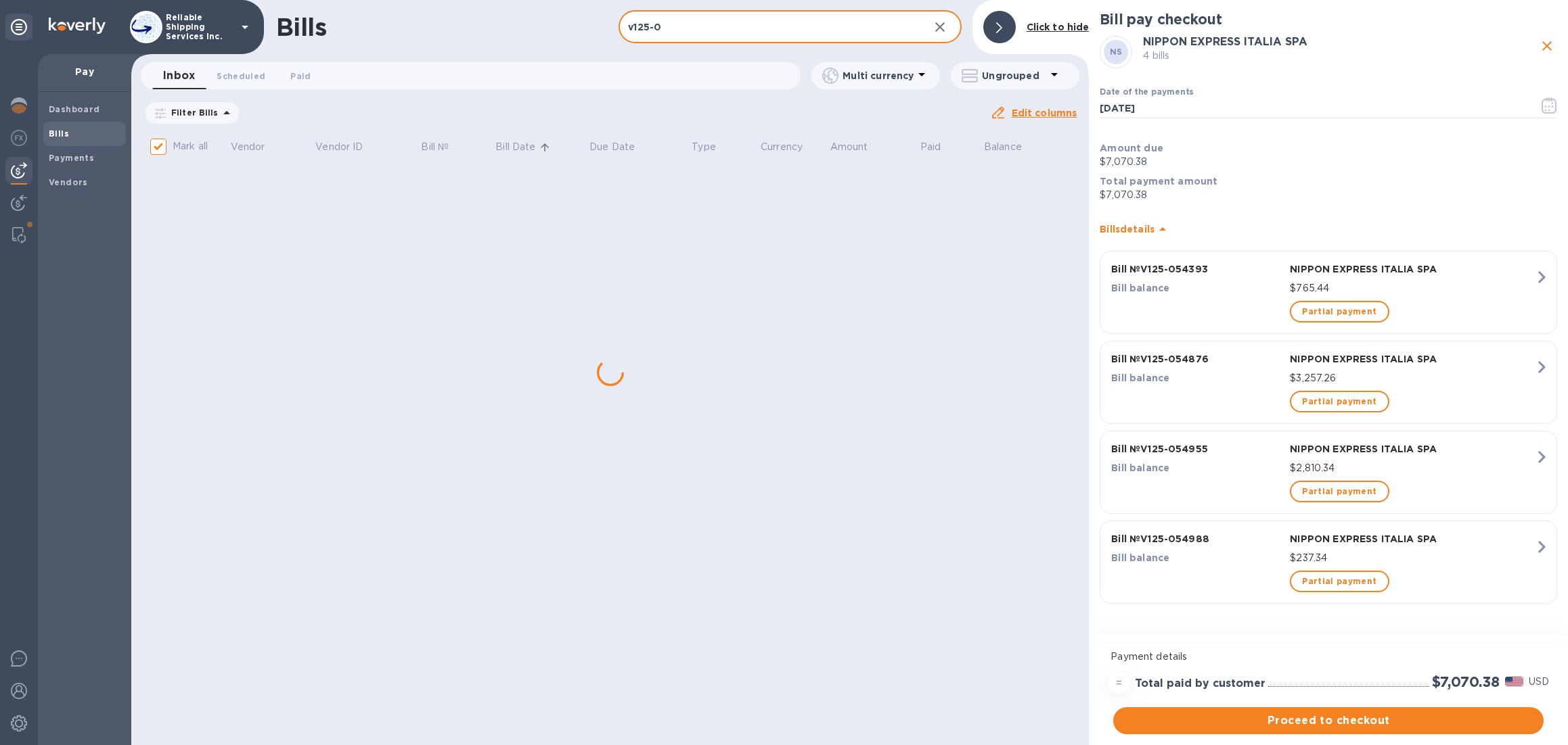
checkbox input "false"
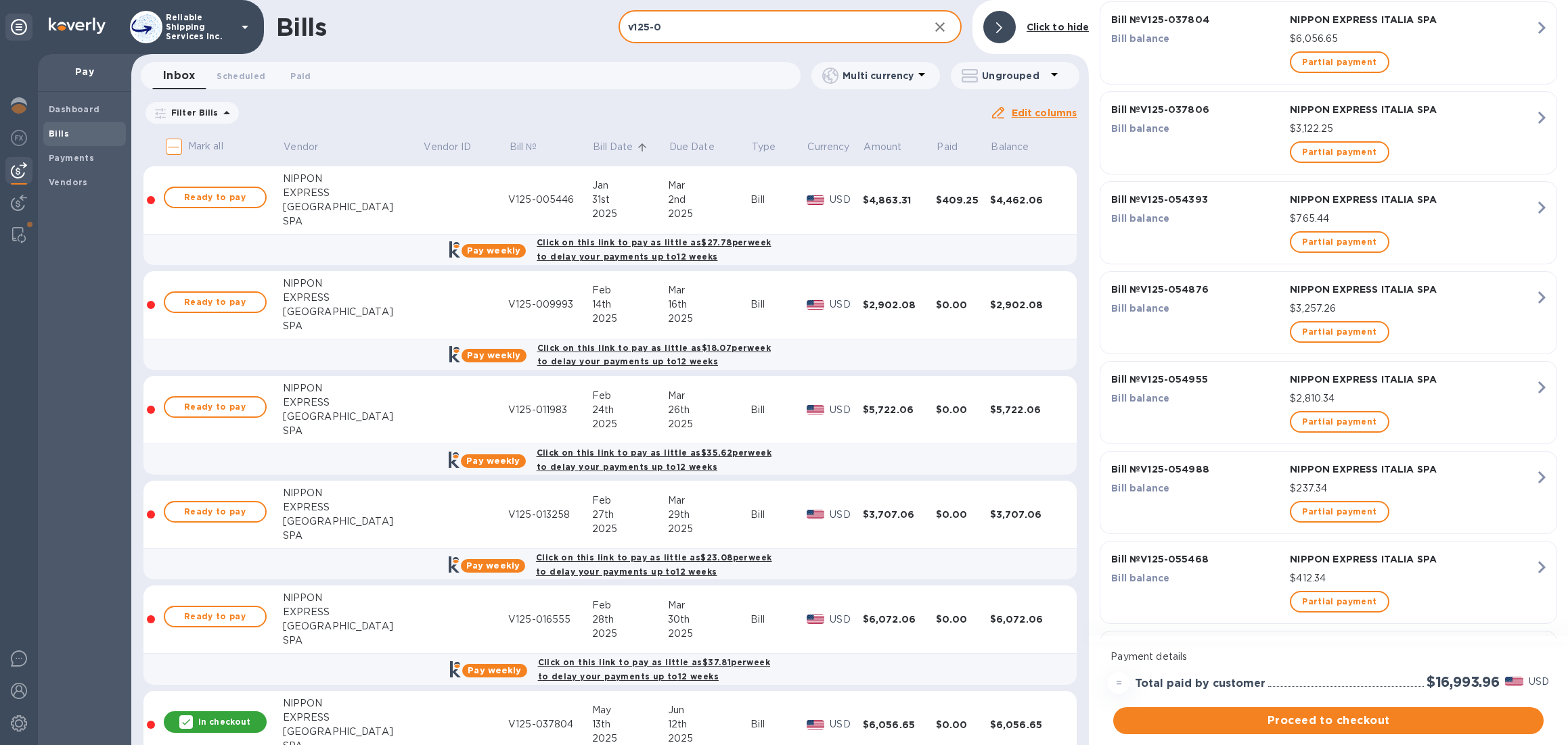
scroll to position [353, 0]
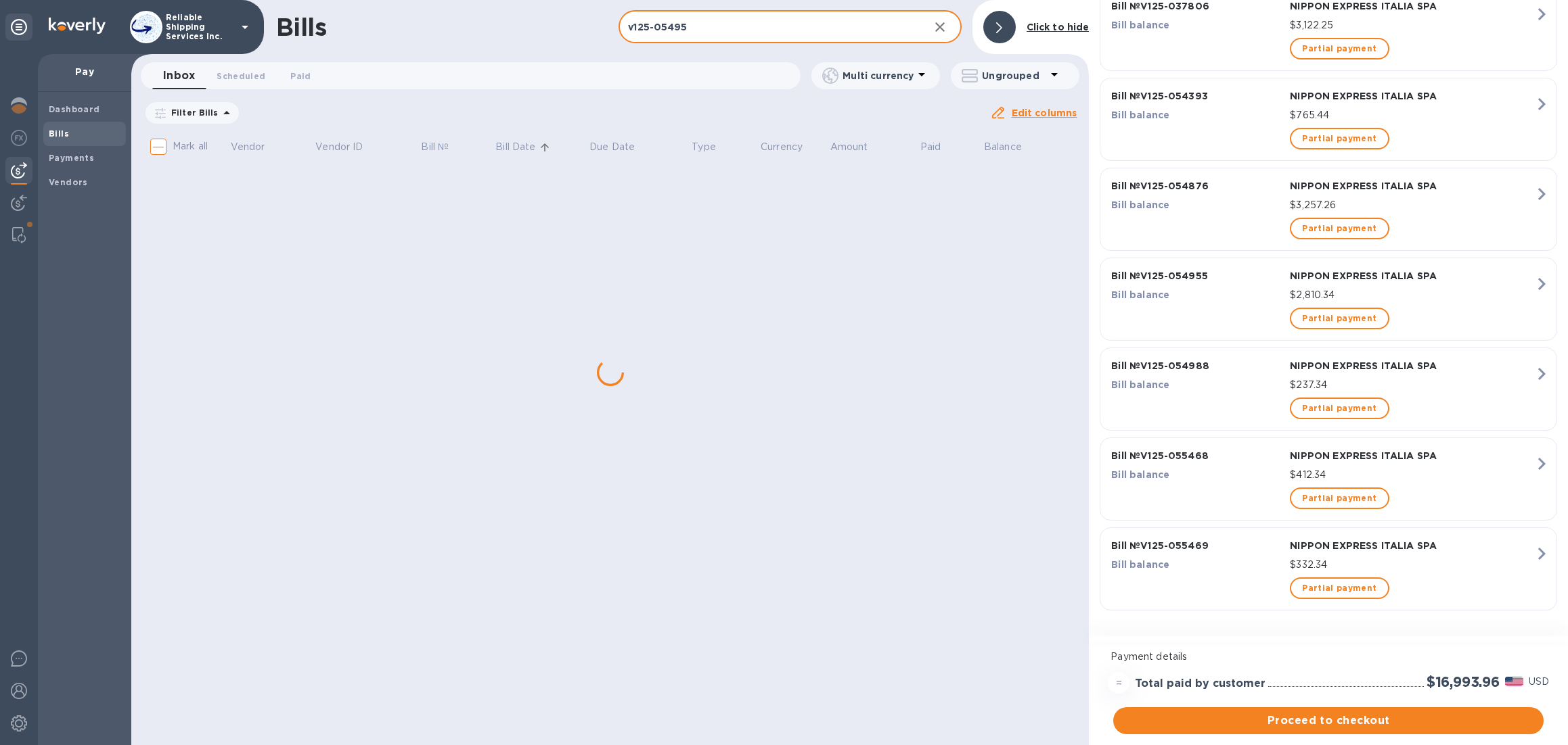
type input "v125-054955"
checkbox input "true"
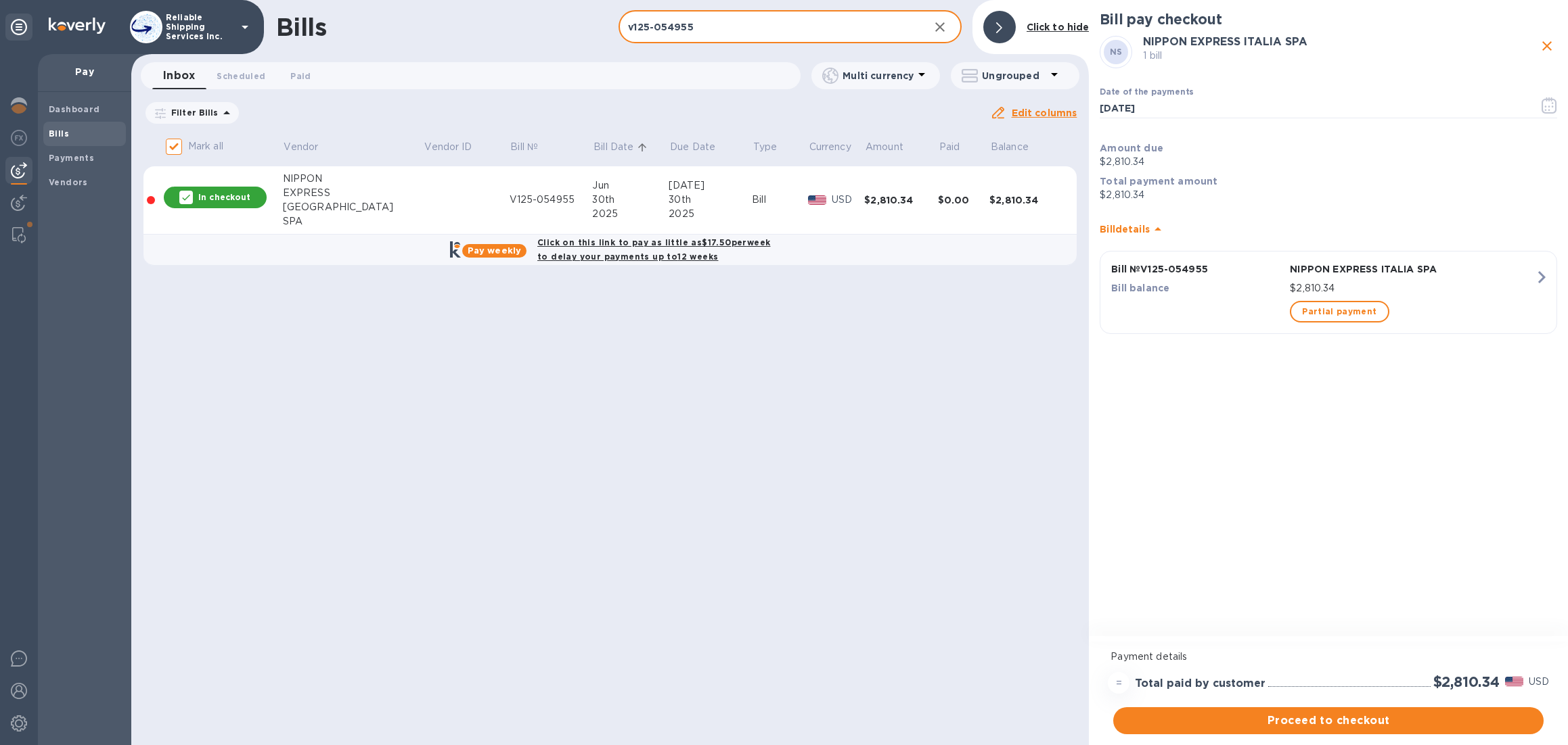
type input "v125-054955"
click at [244, 202] on p "In checkout" at bounding box center [224, 197] width 52 height 11
checkbox input "false"
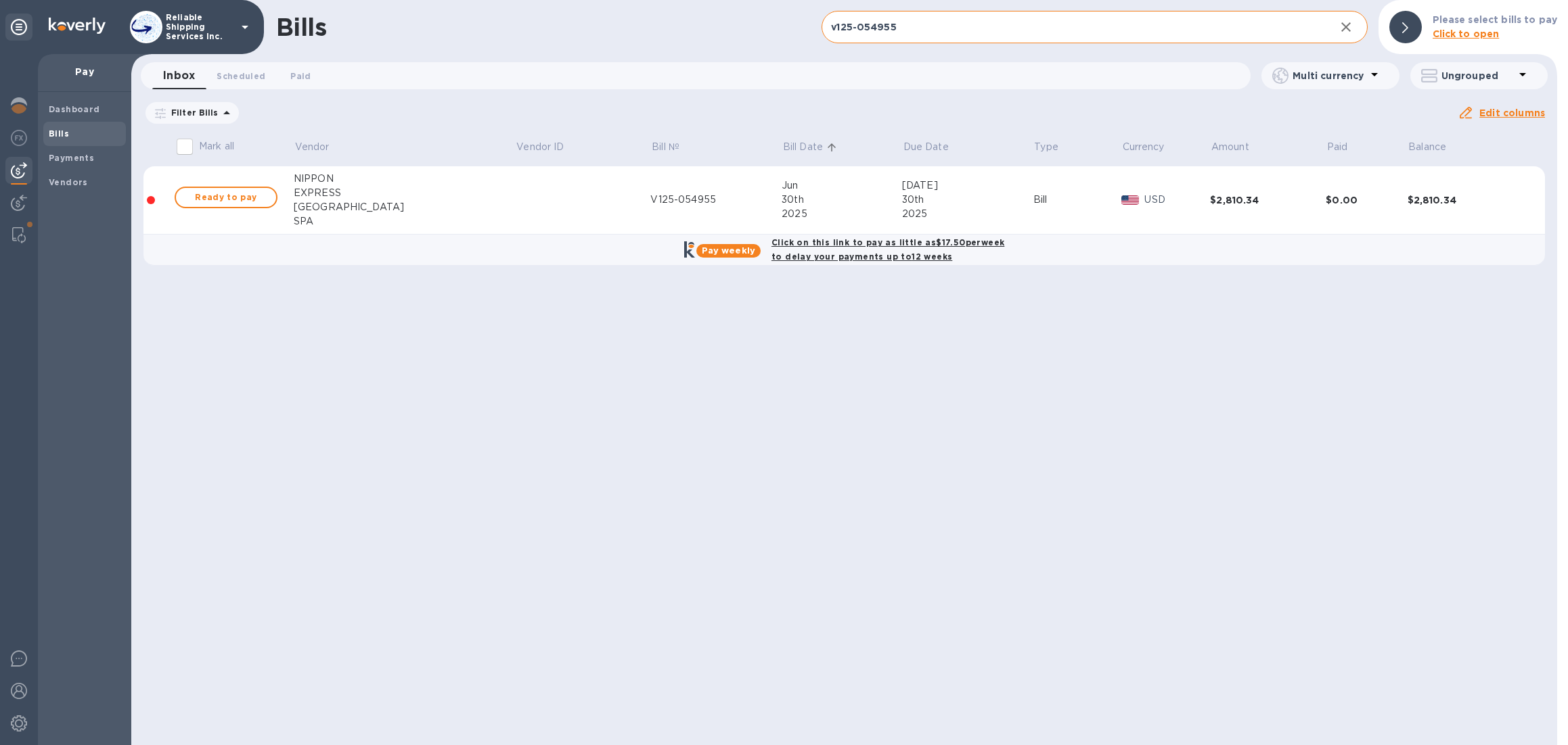
click at [940, 26] on input "v125-054955" at bounding box center [1072, 27] width 502 height 33
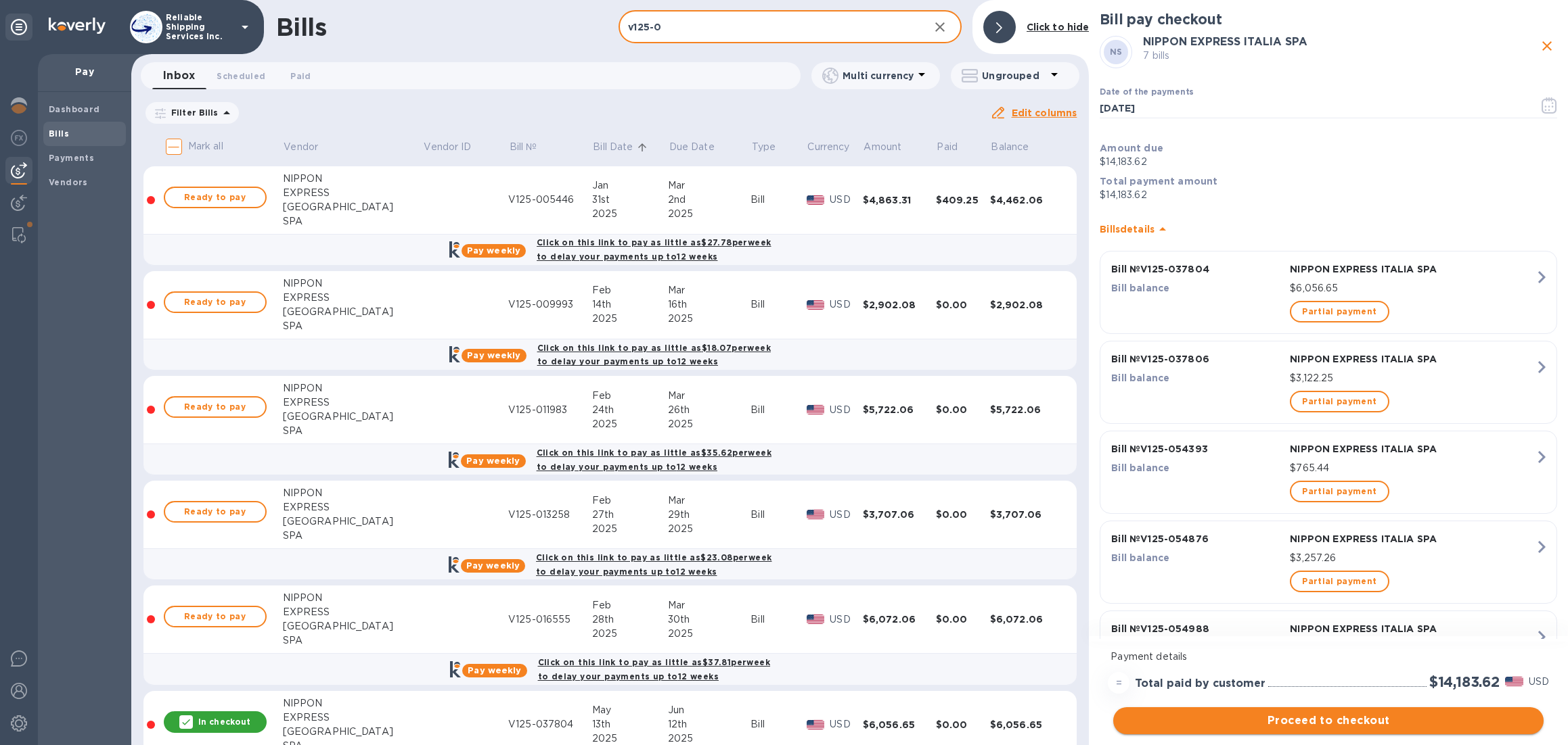
type input "v125-0"
click at [1325, 725] on span "Proceed to checkout" at bounding box center [1328, 720] width 408 height 16
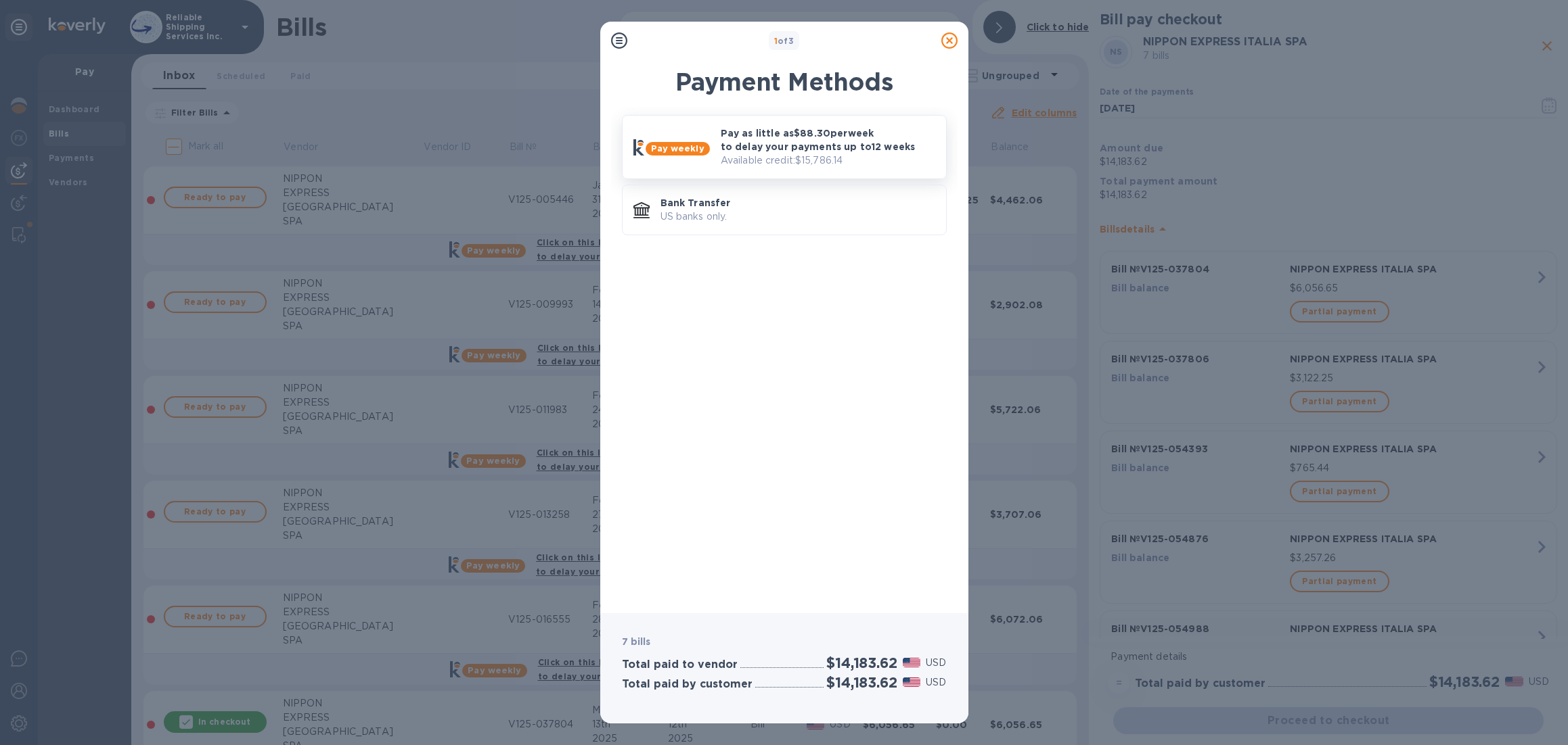
click at [813, 139] on p "Pay as little as $88.30 per week to delay your payments up to 12 weeks" at bounding box center [827, 140] width 214 height 27
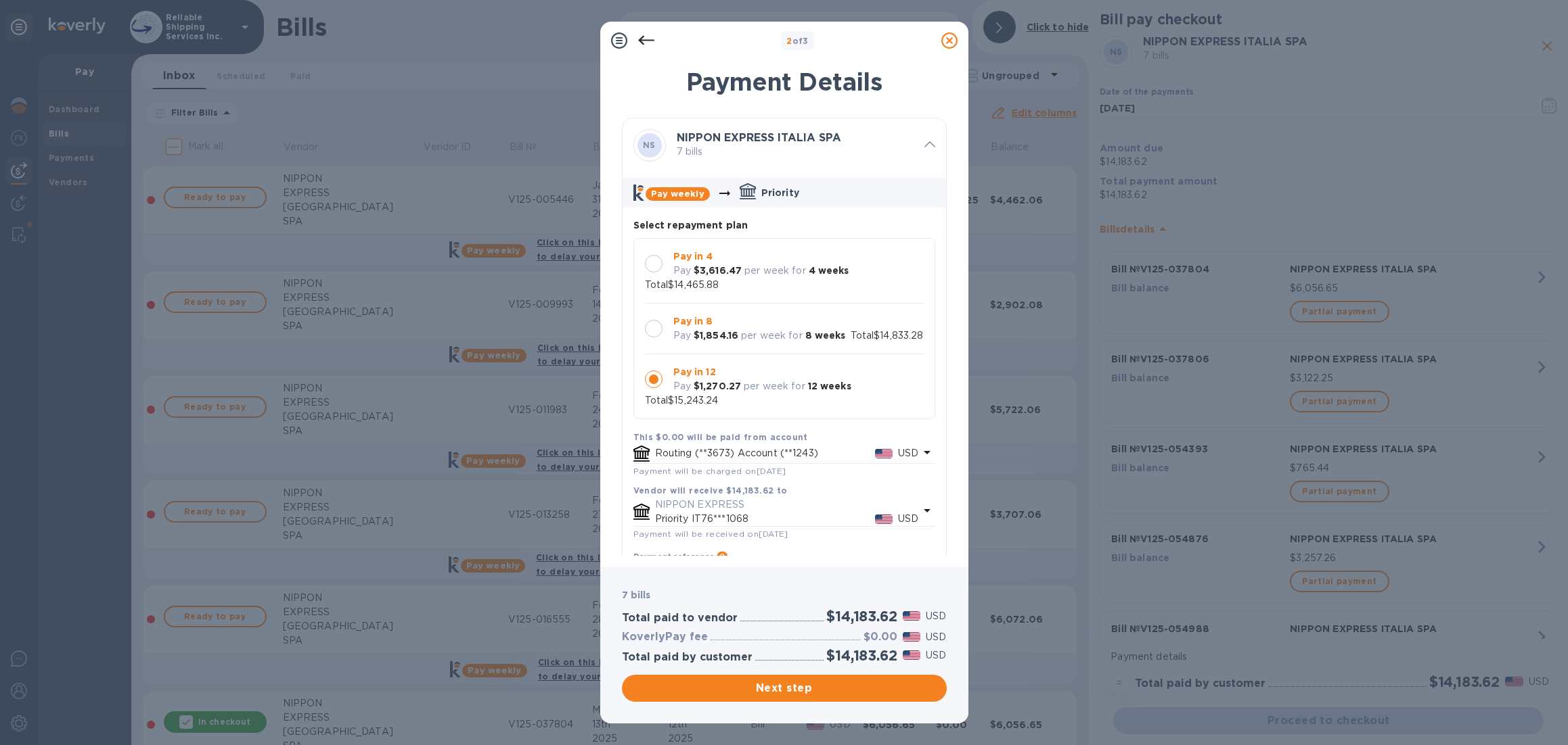
scroll to position [13, 0]
click at [657, 320] on div at bounding box center [653, 328] width 17 height 17
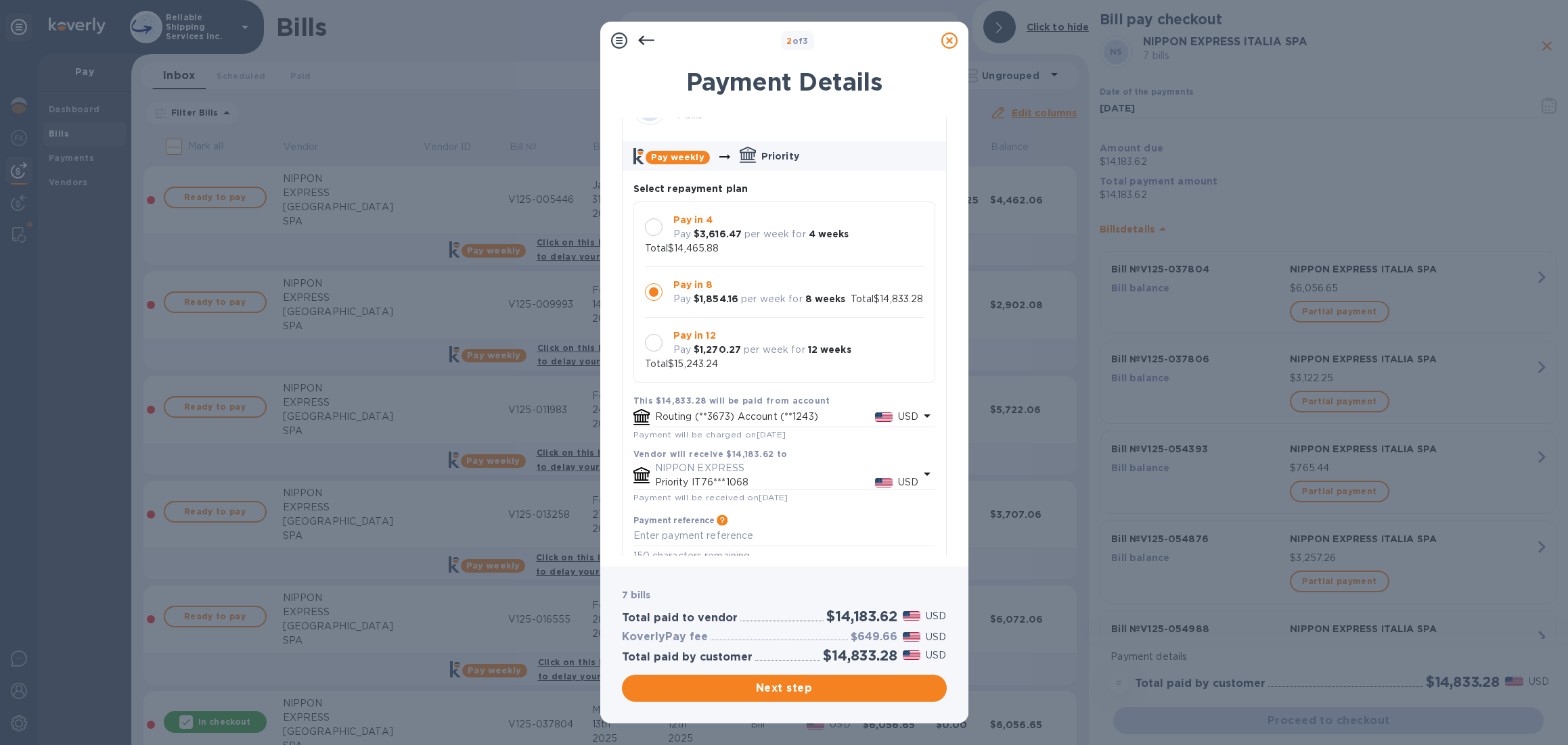
scroll to position [97, 0]
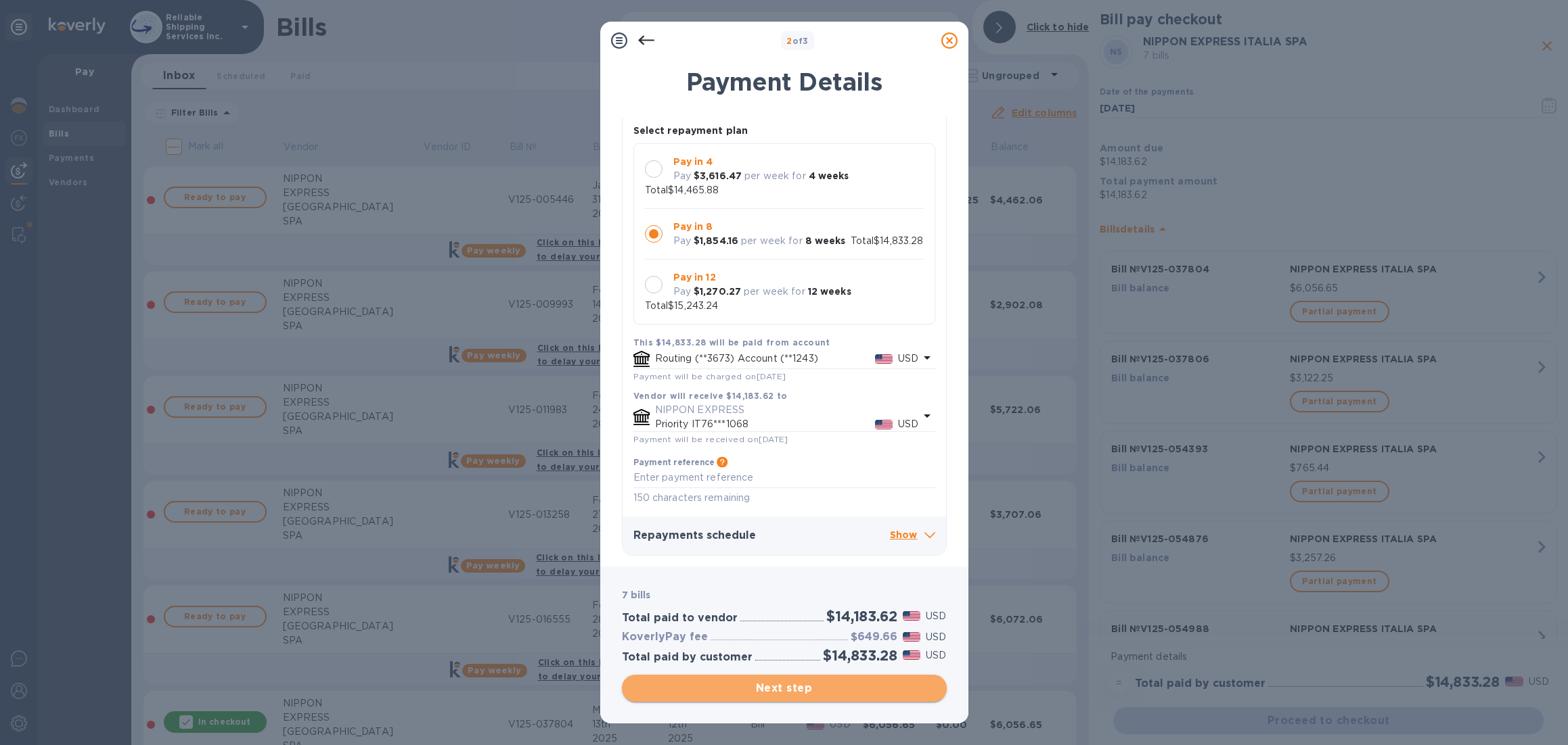
click at [813, 689] on span "Next step" at bounding box center [784, 688] width 303 height 16
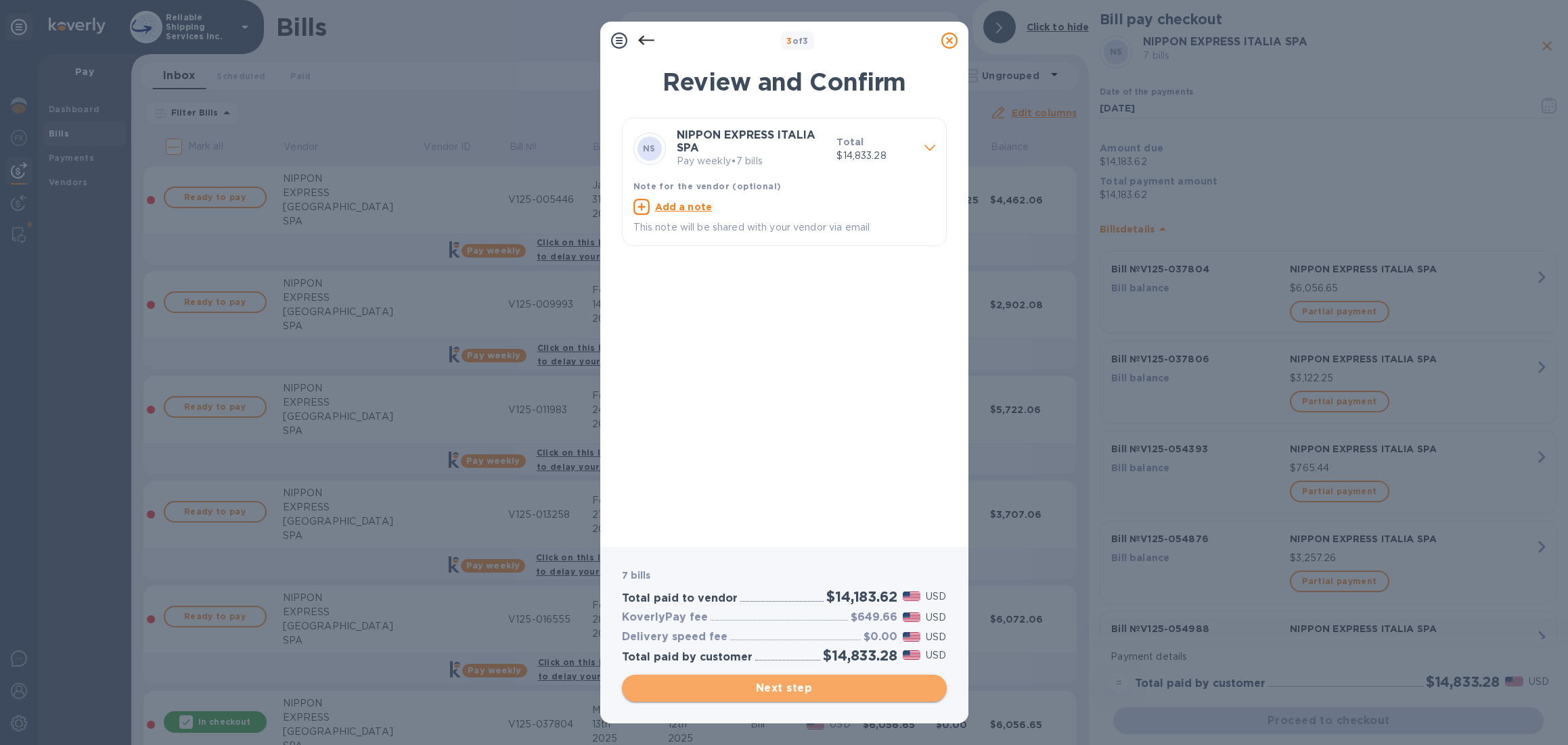
click at [783, 694] on span "Next step" at bounding box center [784, 688] width 303 height 16
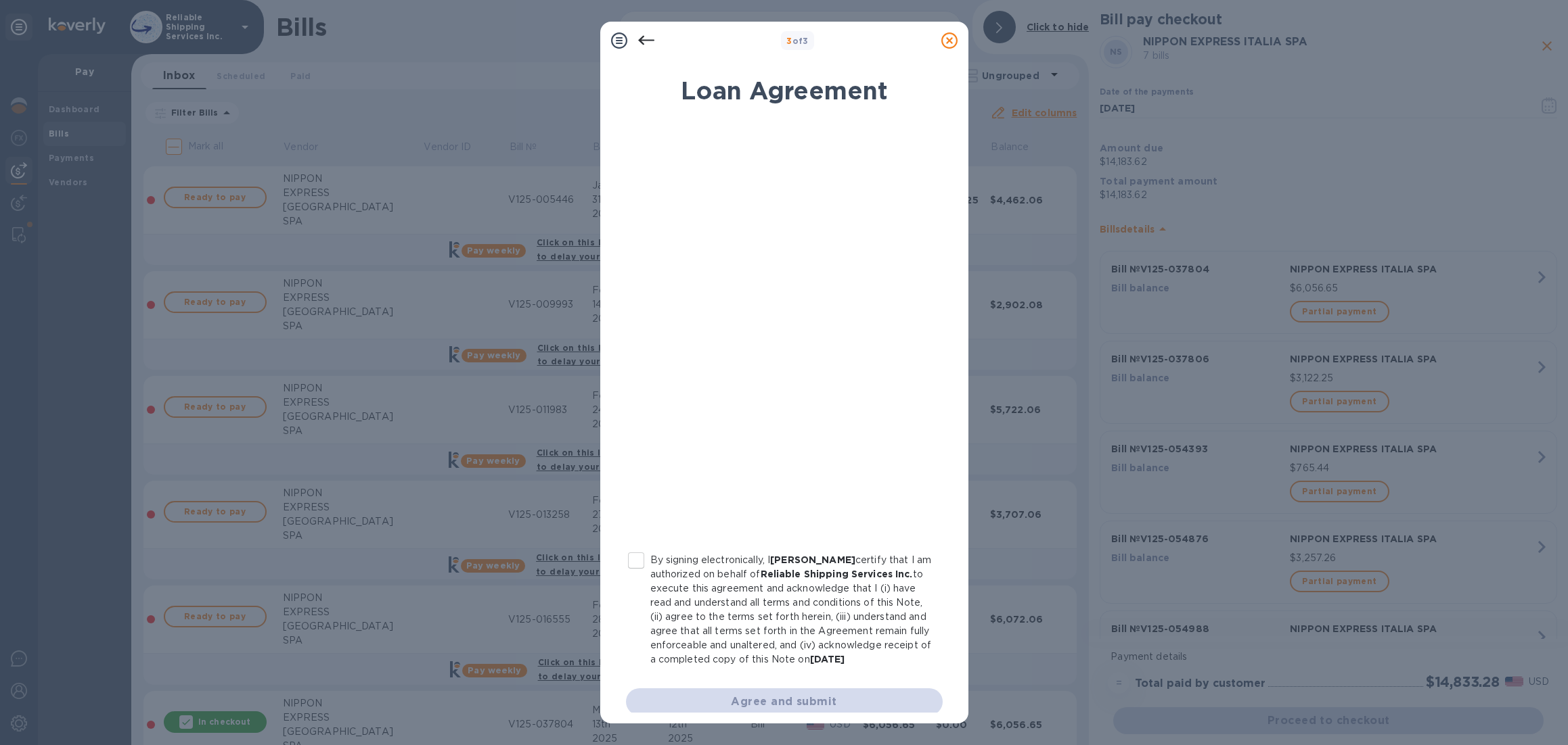
click at [642, 570] on input "By signing electronically, I [PERSON_NAME] certify that I am authorized on beha…" at bounding box center [636, 560] width 29 height 29
checkbox input "true"
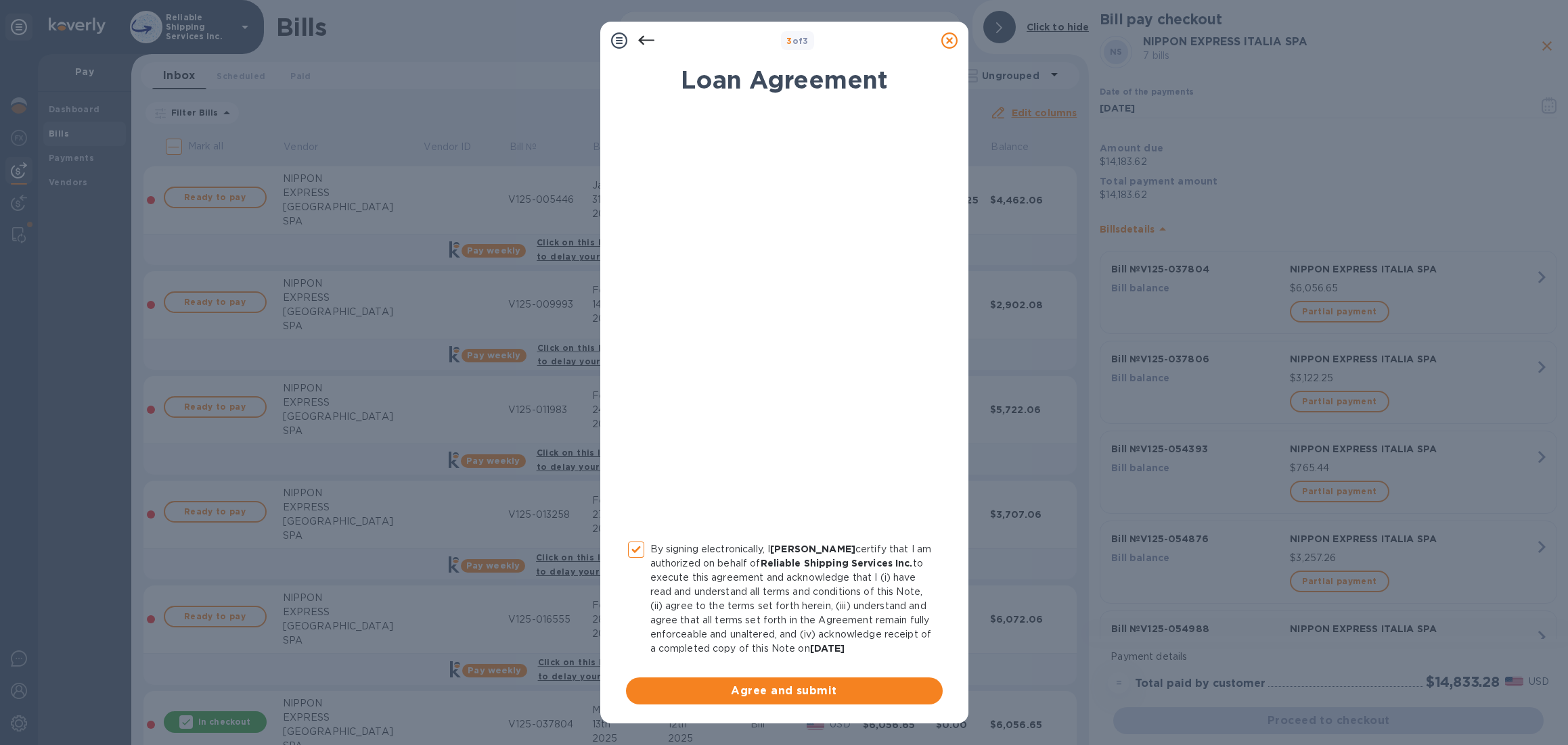
scroll to position [25, 0]
click at [868, 704] on button "Agree and submit" at bounding box center [784, 691] width 317 height 27
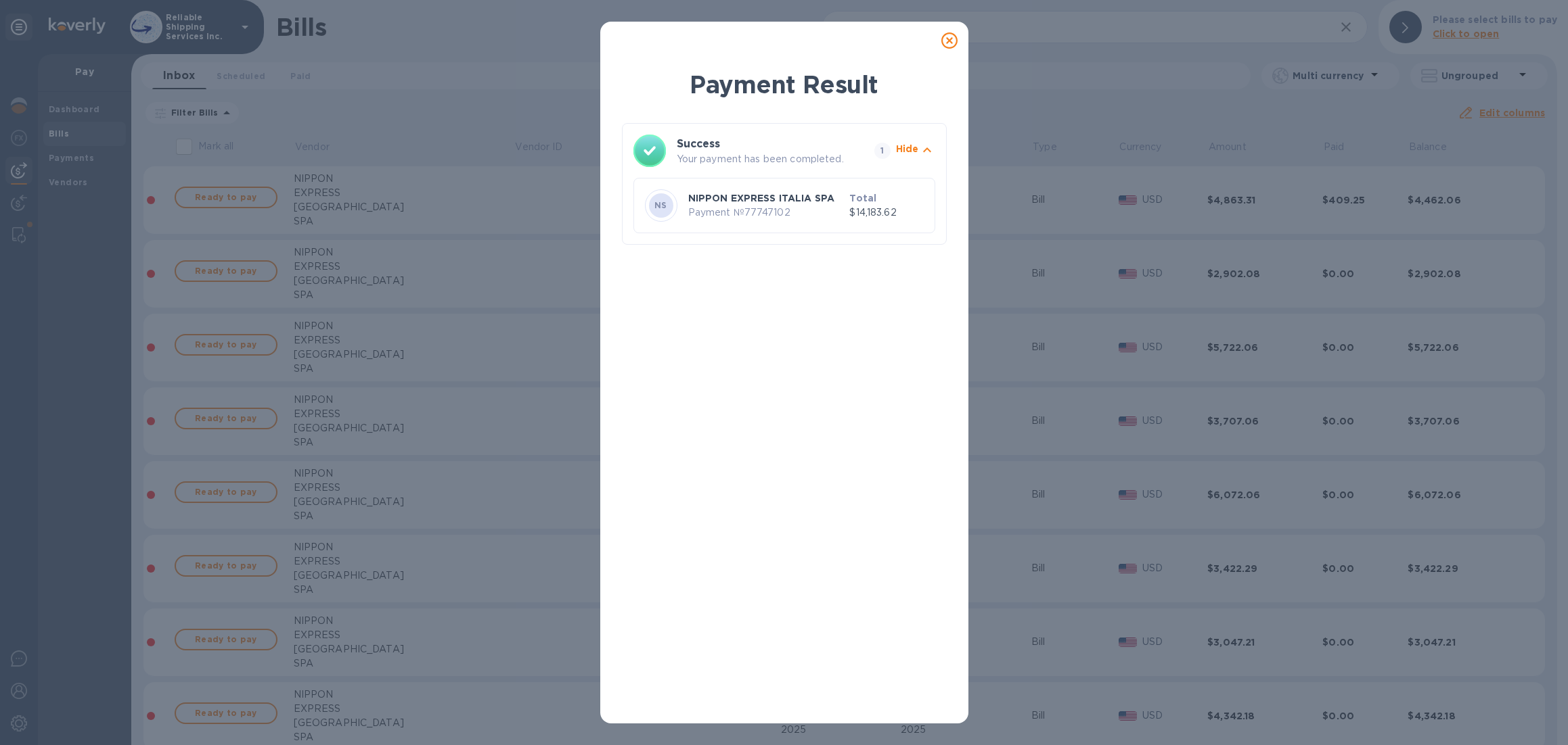
click at [949, 34] on icon at bounding box center [949, 40] width 16 height 16
